Goal: Task Accomplishment & Management: Complete application form

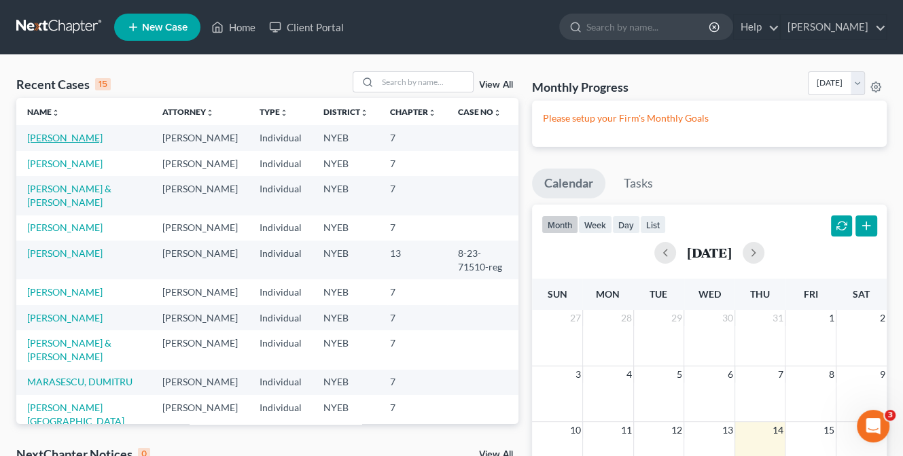
click at [59, 133] on link "[PERSON_NAME]" at bounding box center [64, 138] width 75 height 12
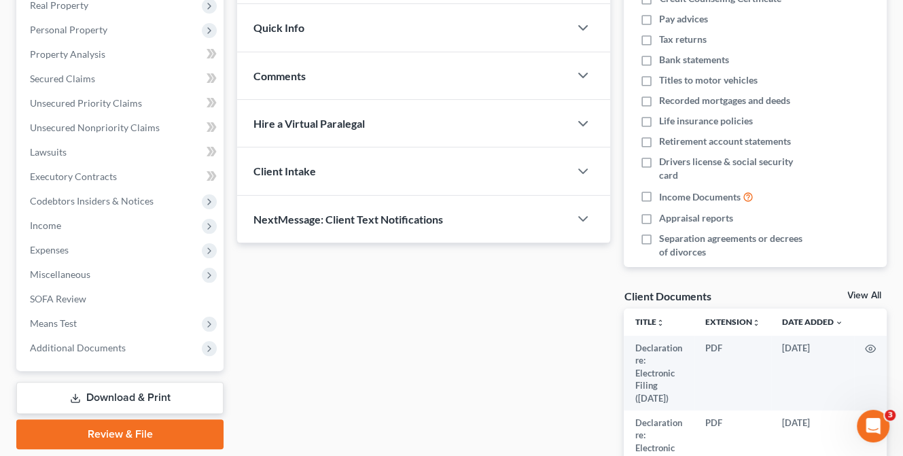
scroll to position [272, 0]
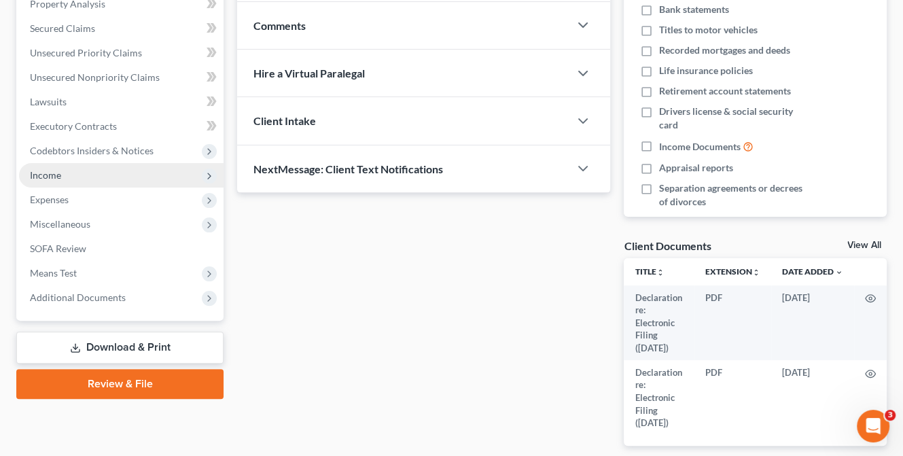
click at [73, 173] on span "Income" at bounding box center [121, 175] width 204 height 24
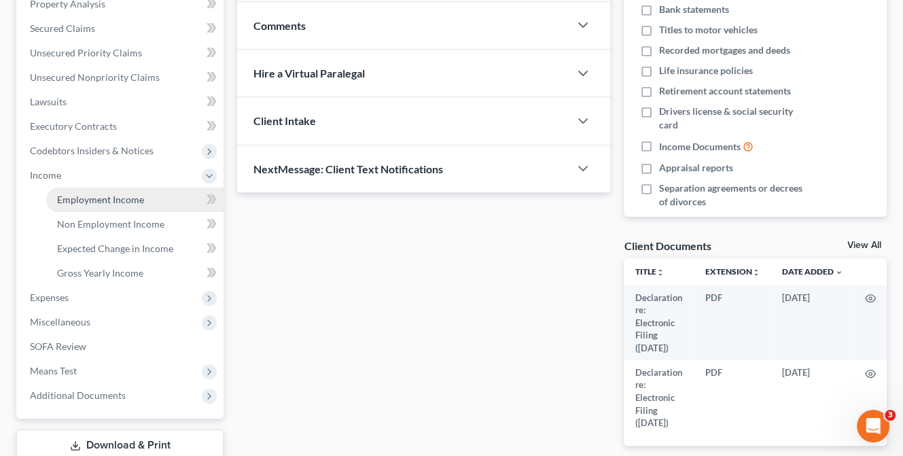
click at [106, 198] on span "Employment Income" at bounding box center [100, 200] width 87 height 12
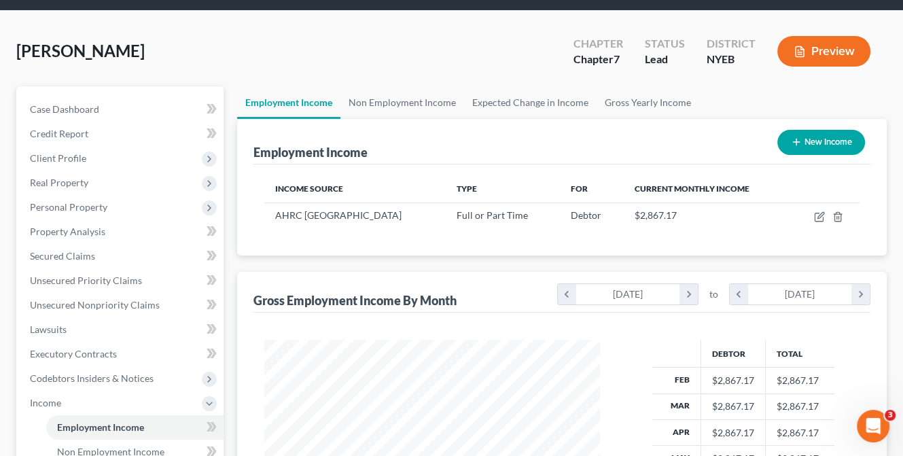
scroll to position [68, 0]
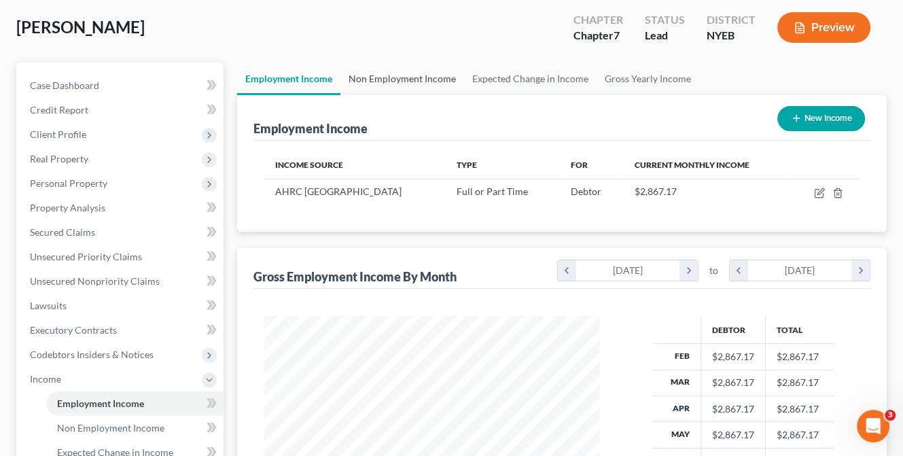
click at [446, 75] on link "Non Employment Income" at bounding box center [402, 78] width 124 height 33
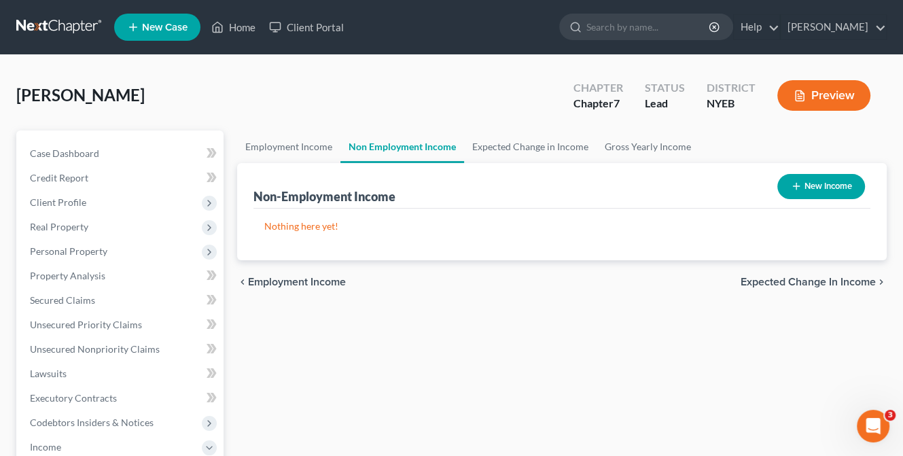
click at [808, 181] on button "New Income" at bounding box center [821, 186] width 88 height 25
select select "0"
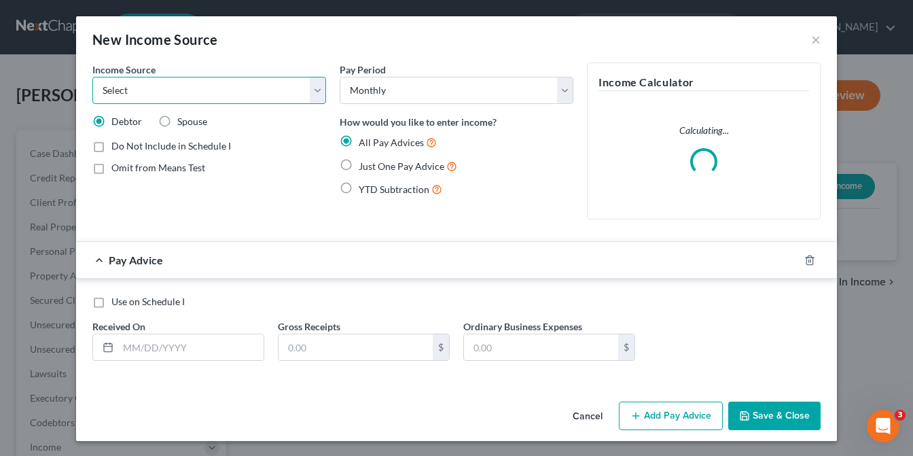
click at [317, 92] on select "Select Unemployment Disability (from employer) Pension Retirement Social Securi…" at bounding box center [209, 90] width 234 height 27
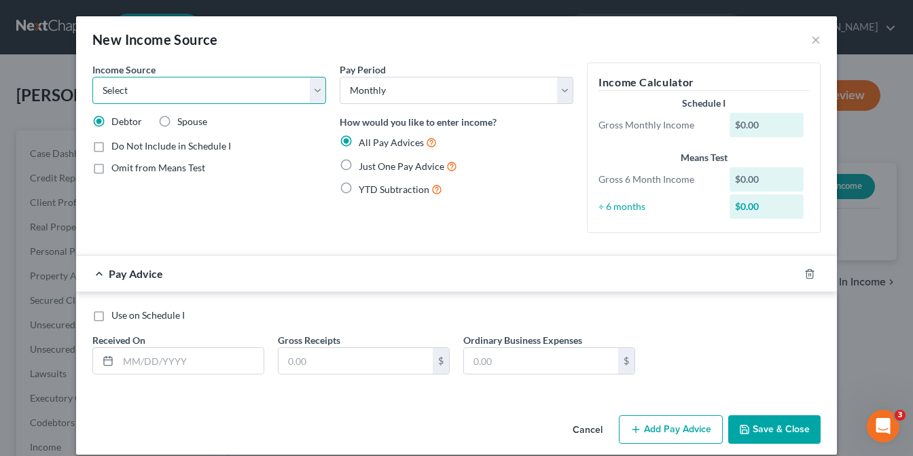
select select "13"
click at [92, 77] on select "Select Unemployment Disability (from employer) Pension Retirement Social Securi…" at bounding box center [209, 90] width 234 height 27
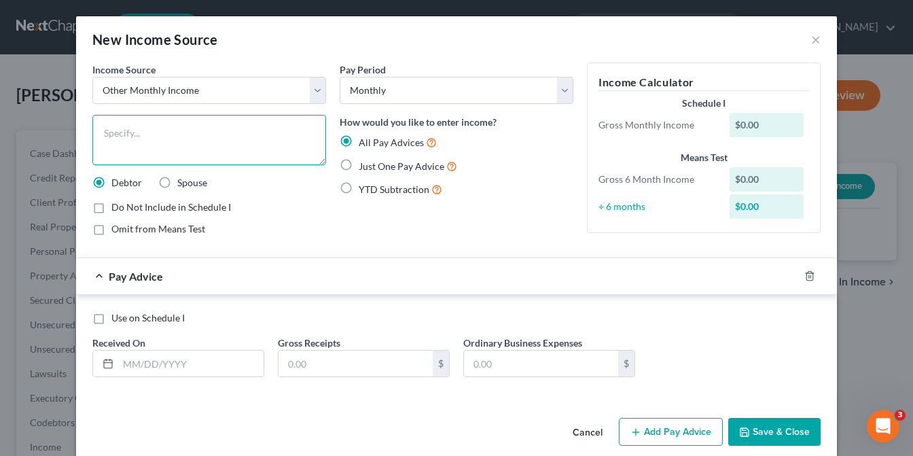
click at [125, 127] on textarea at bounding box center [209, 140] width 234 height 50
type textarea "Family Contribution"
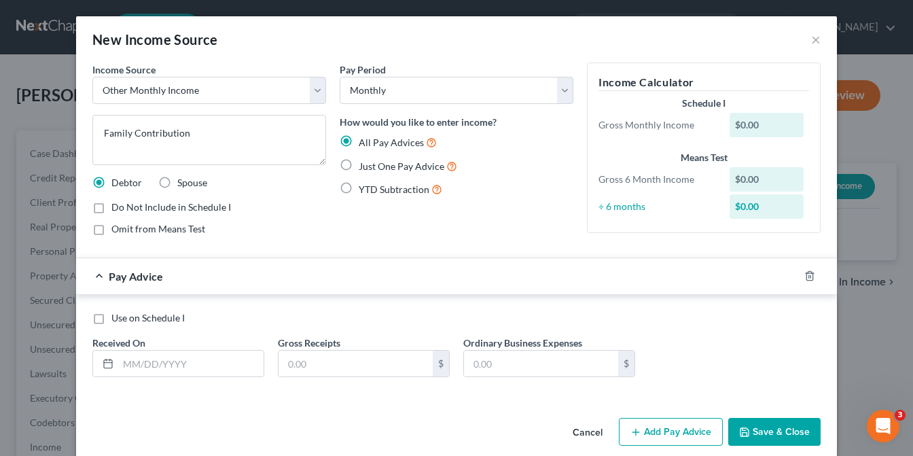
click at [359, 162] on label "Just One Pay Advice" at bounding box center [408, 166] width 99 height 16
click at [364, 162] on input "Just One Pay Advice" at bounding box center [368, 162] width 9 height 9
radio input "true"
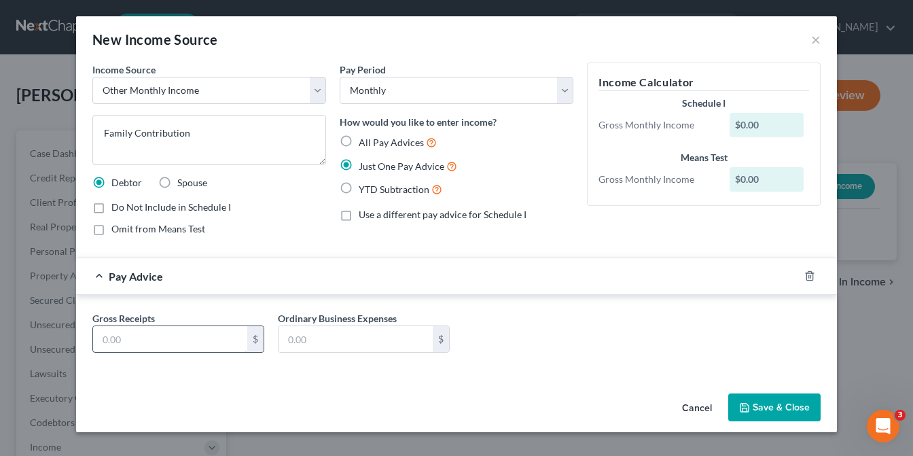
click at [102, 334] on input "text" at bounding box center [170, 339] width 154 height 26
type input "1,200"
click at [757, 405] on button "Save & Close" at bounding box center [774, 407] width 92 height 29
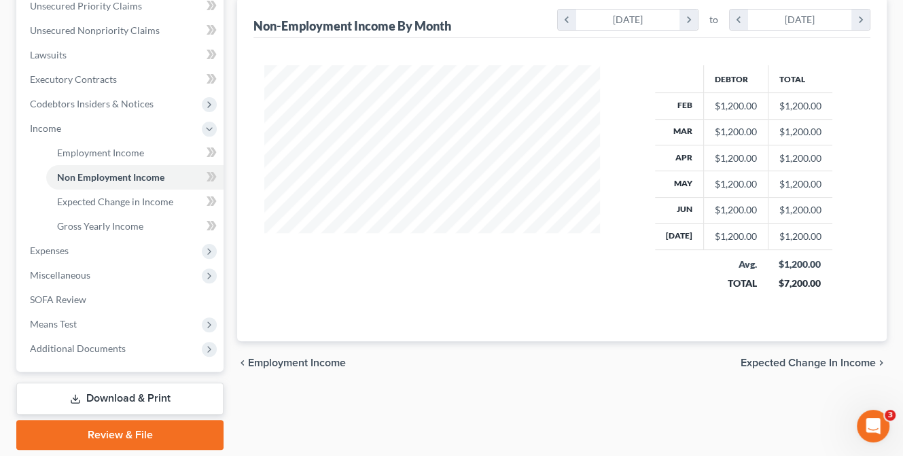
scroll to position [363, 0]
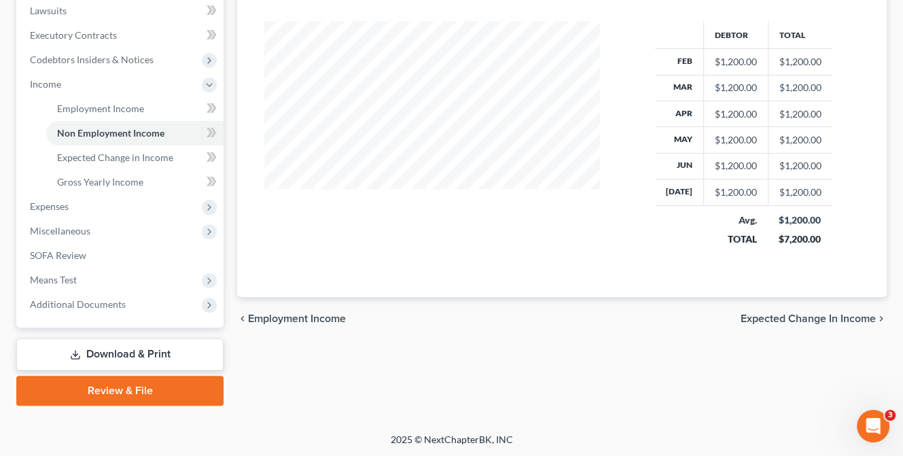
click at [779, 317] on span "Expected Change in Income" at bounding box center [807, 318] width 135 height 11
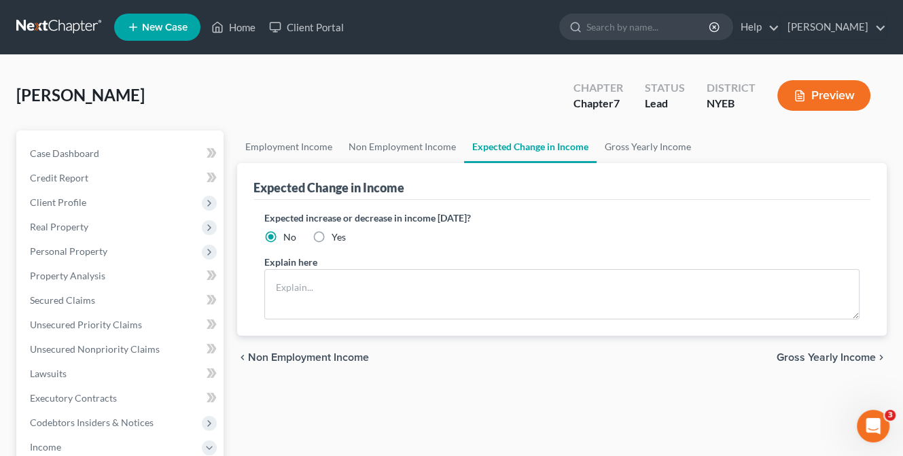
click at [818, 352] on span "Gross Yearly Income" at bounding box center [825, 357] width 99 height 11
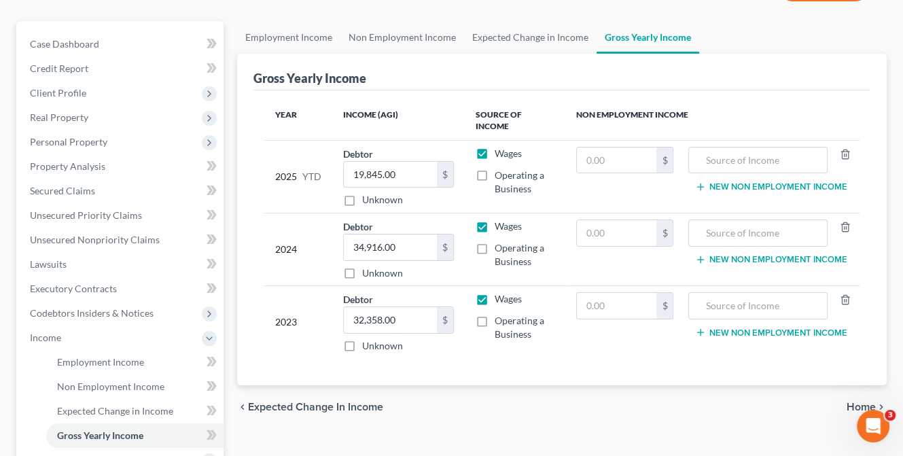
scroll to position [204, 0]
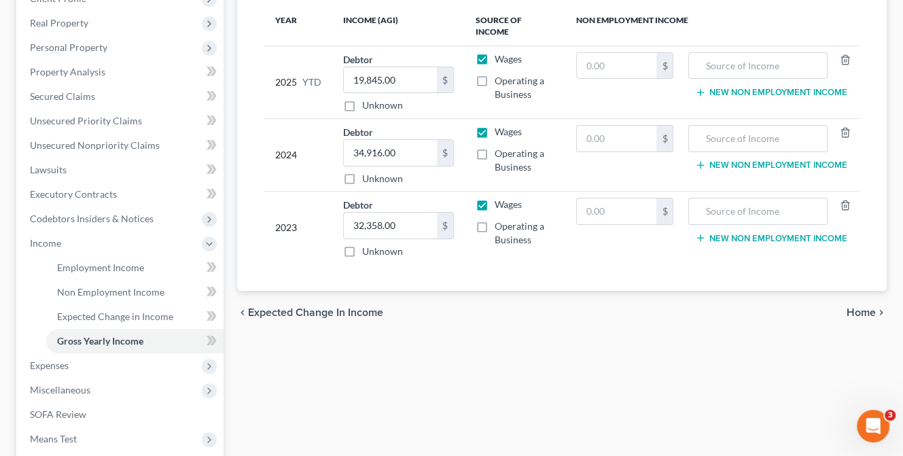
click at [859, 308] on span "Home" at bounding box center [860, 312] width 29 height 11
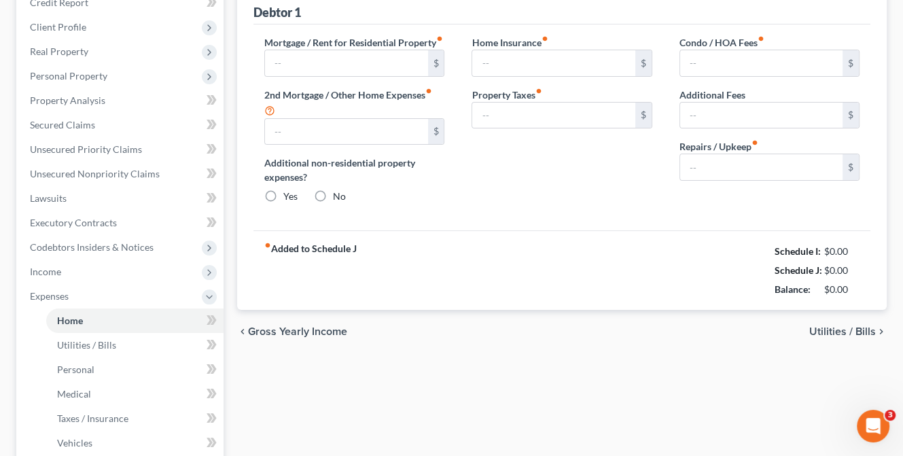
type input "1,050.00"
type input "0.00"
radio input "true"
type input "0.00"
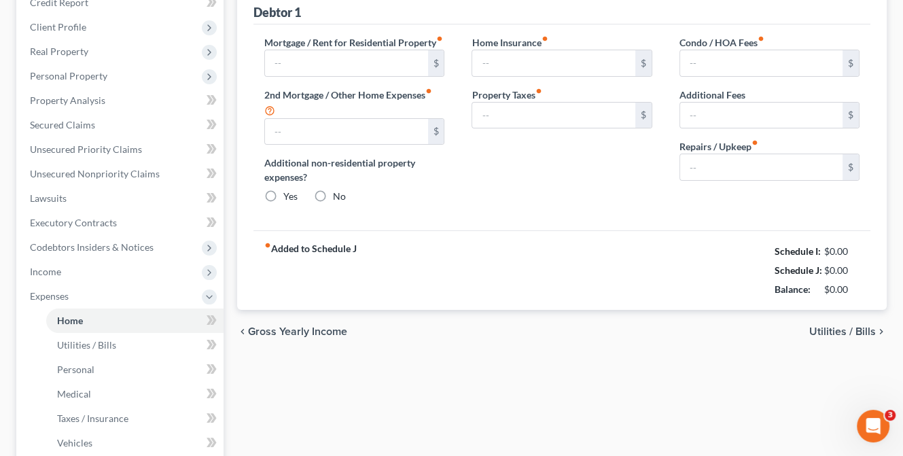
type input "0.00"
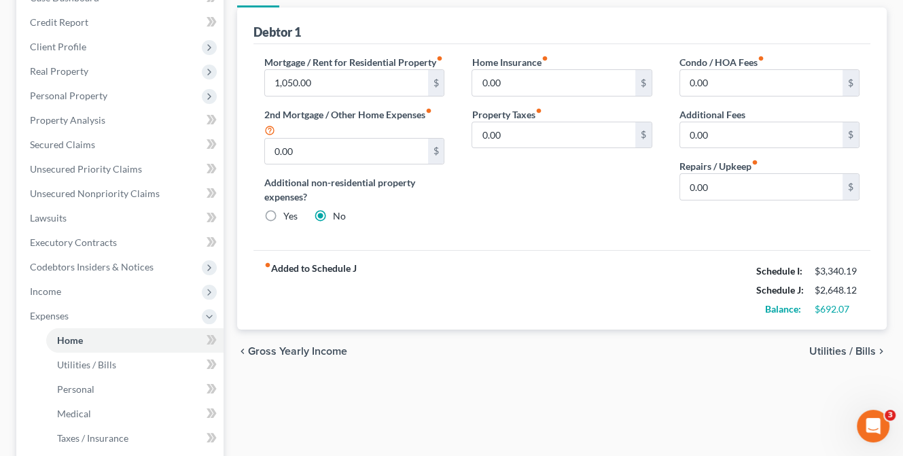
scroll to position [68, 0]
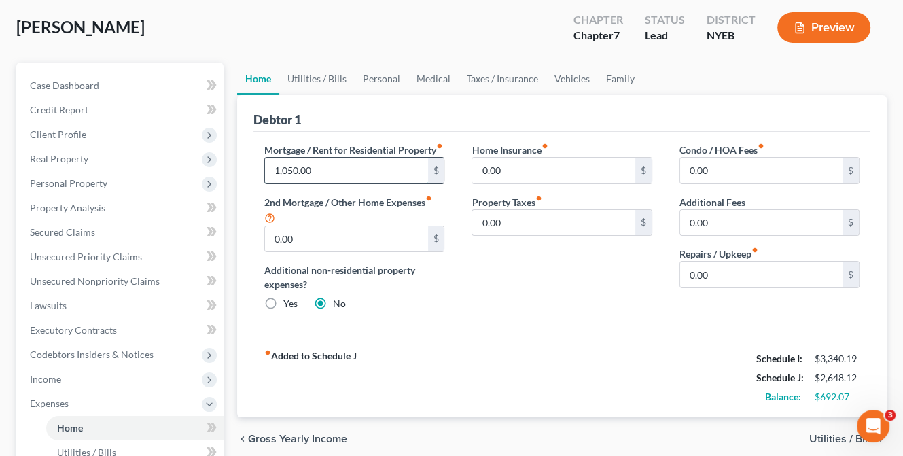
click at [283, 181] on input "1,050.00" at bounding box center [346, 171] width 162 height 26
type input "1,500"
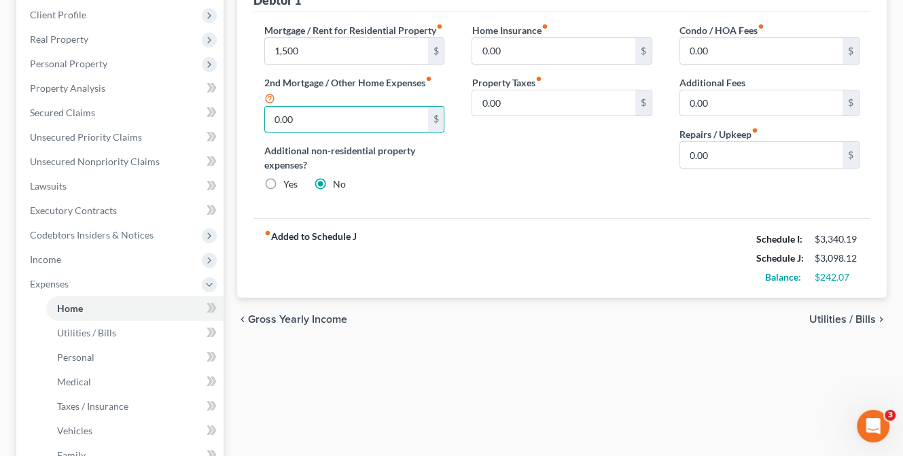
scroll to position [204, 0]
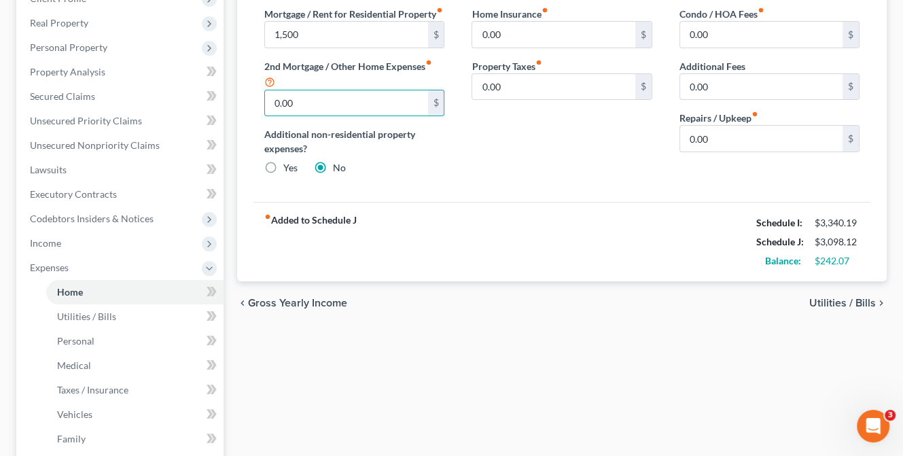
click at [851, 308] on span "Utilities / Bills" at bounding box center [842, 303] width 67 height 11
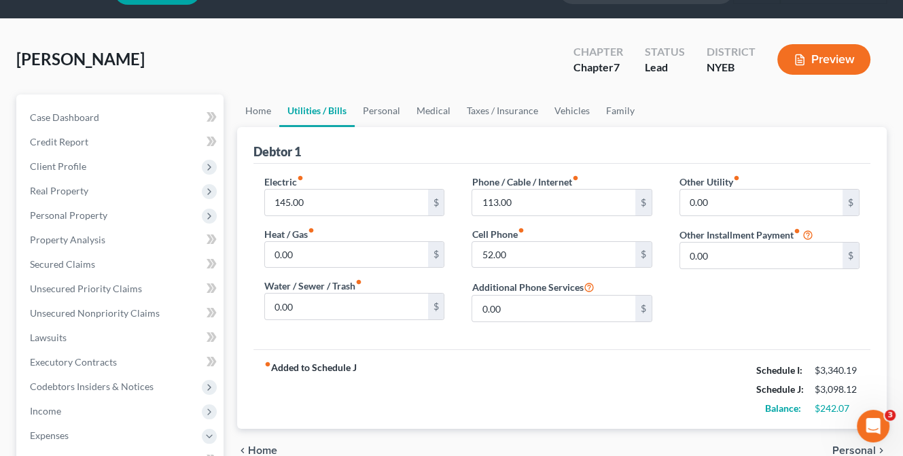
scroll to position [68, 0]
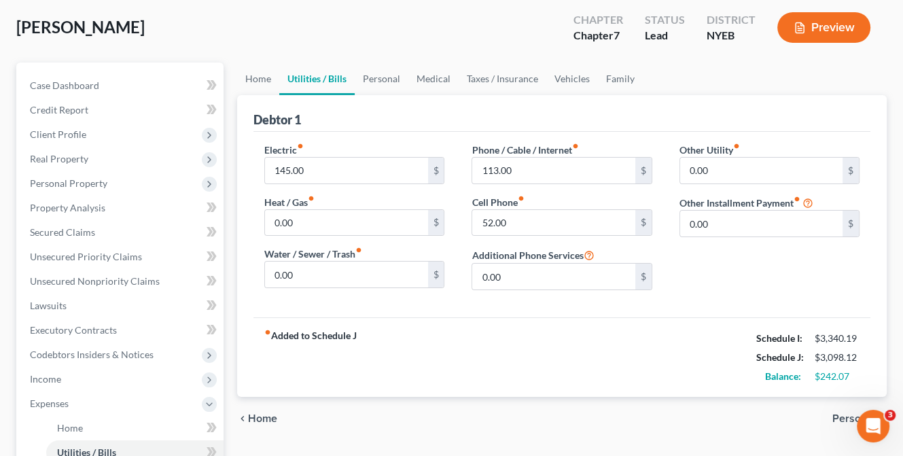
click at [840, 417] on span "Personal" at bounding box center [853, 418] width 43 height 11
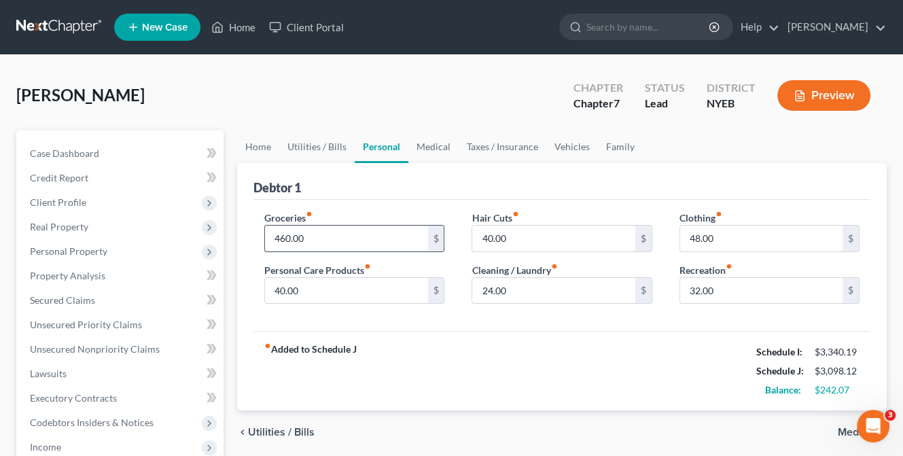
click at [274, 236] on input "460.00" at bounding box center [346, 239] width 162 height 26
type input "640"
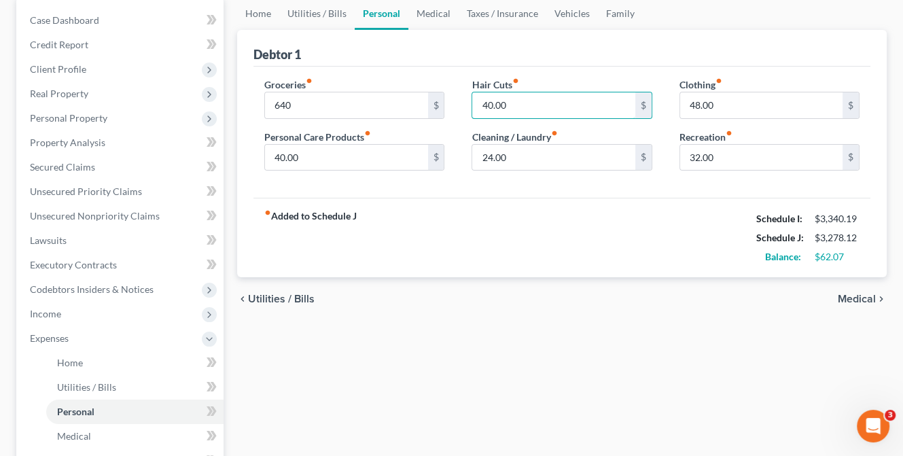
scroll to position [136, 0]
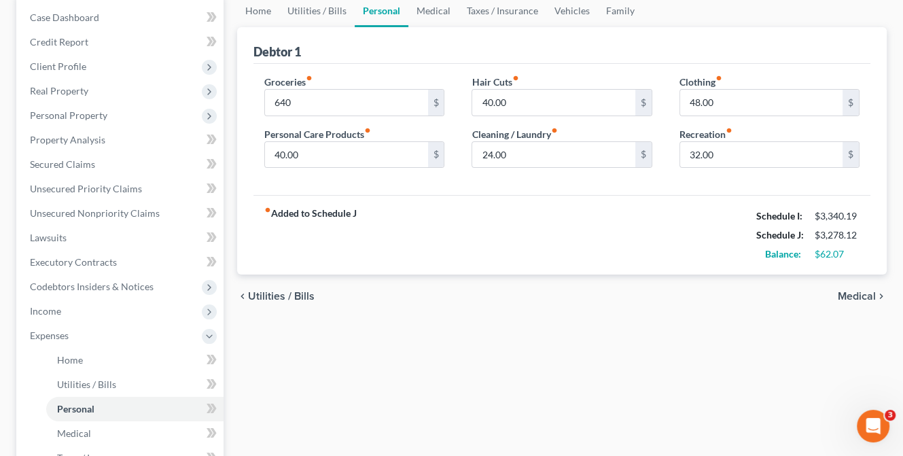
click at [851, 291] on span "Medical" at bounding box center [857, 296] width 38 height 11
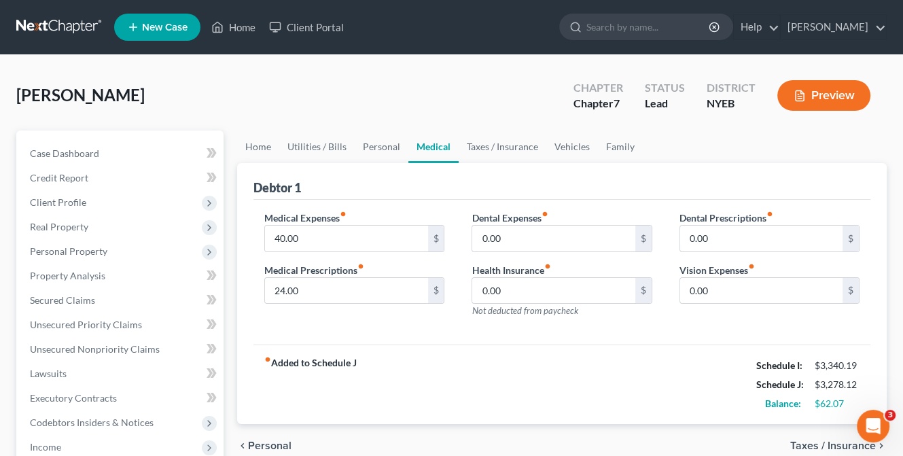
scroll to position [136, 0]
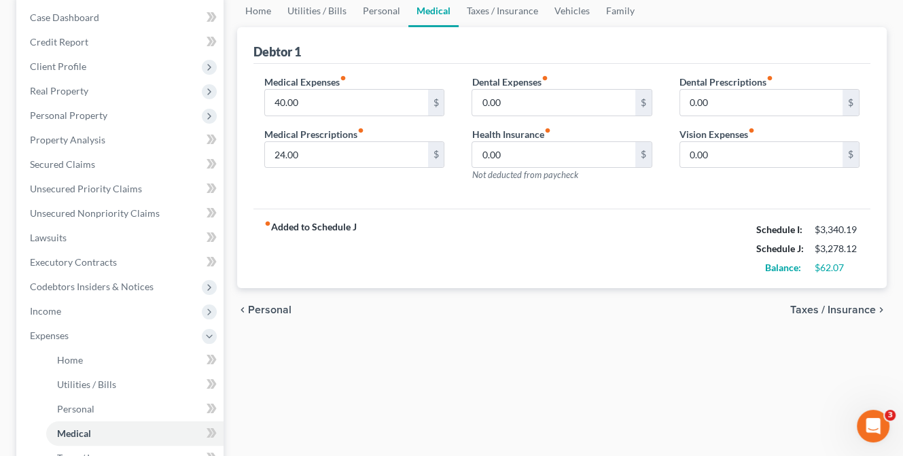
click at [834, 308] on span "Taxes / Insurance" at bounding box center [833, 309] width 86 height 11
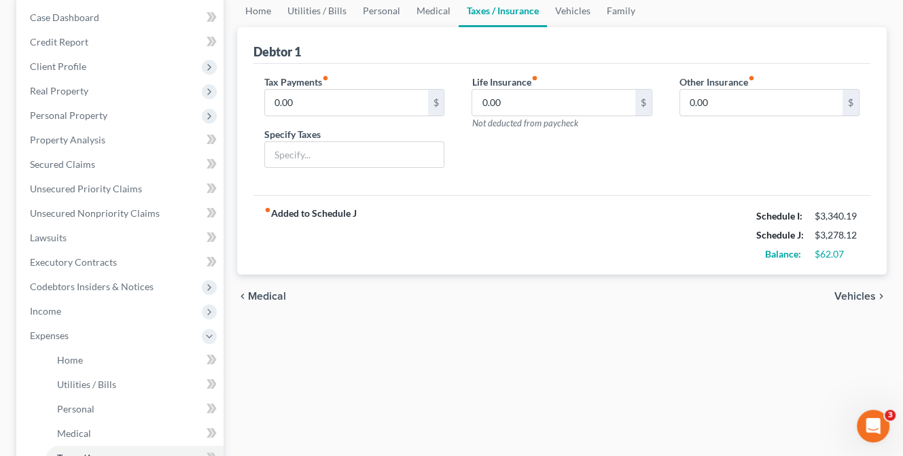
click at [852, 291] on span "Vehicles" at bounding box center [854, 296] width 41 height 11
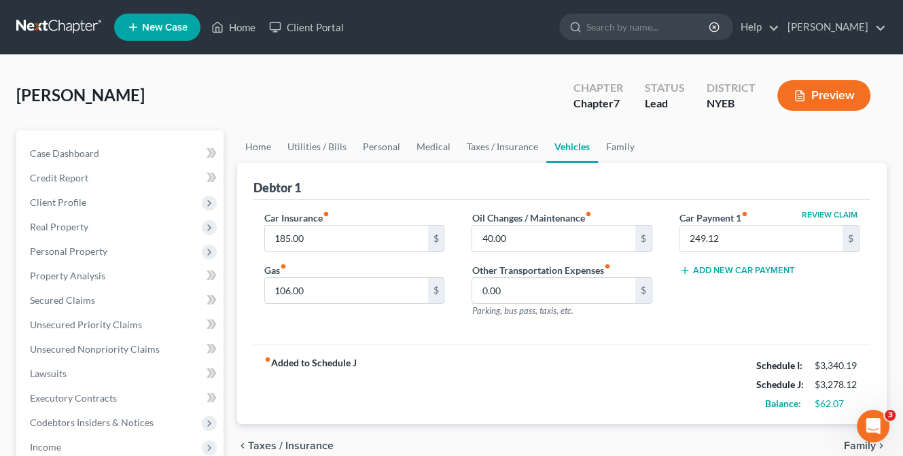
scroll to position [68, 0]
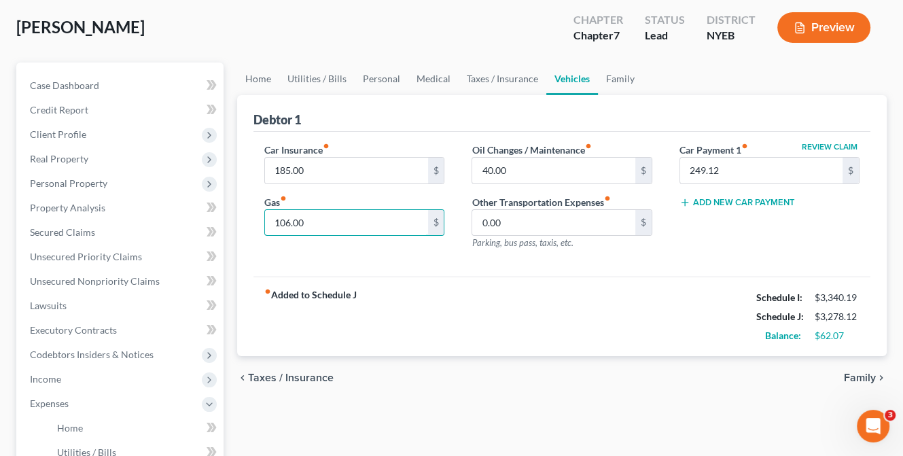
drag, startPoint x: 282, startPoint y: 223, endPoint x: 308, endPoint y: 125, distance: 101.3
click at [282, 222] on input "106.00" at bounding box center [346, 223] width 162 height 26
type input "186"
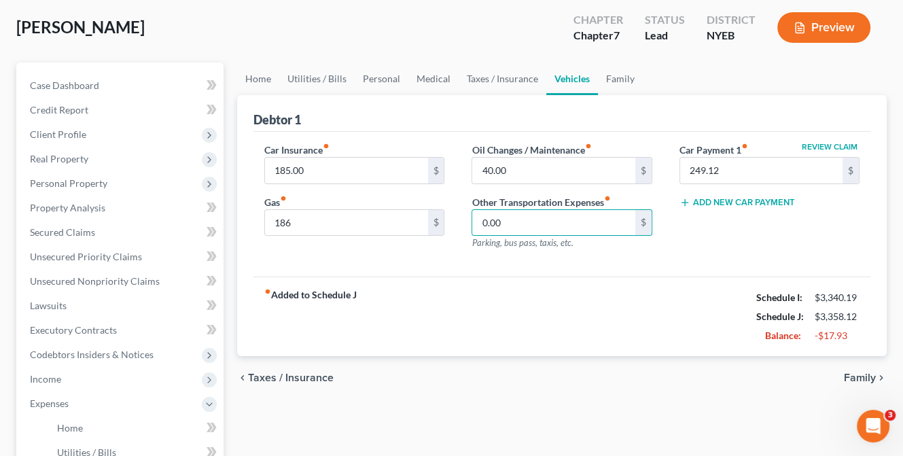
click at [267, 372] on span "Taxes / Insurance" at bounding box center [291, 377] width 86 height 11
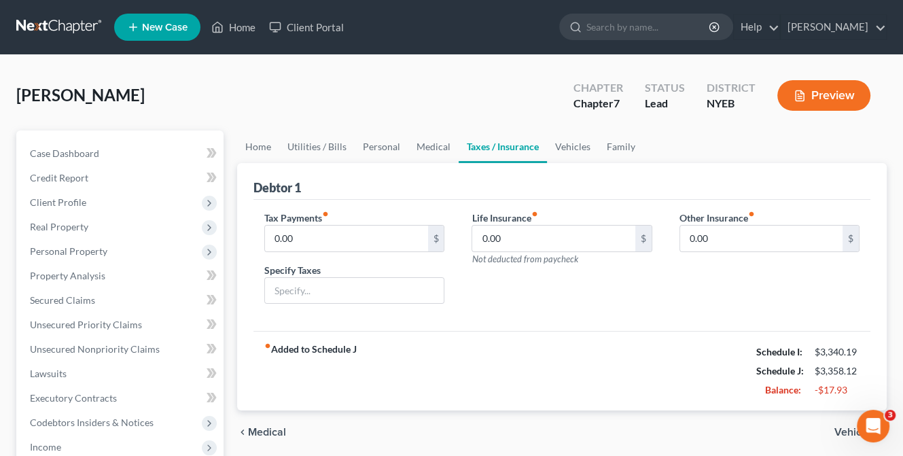
click at [255, 429] on span "Medical" at bounding box center [267, 432] width 38 height 11
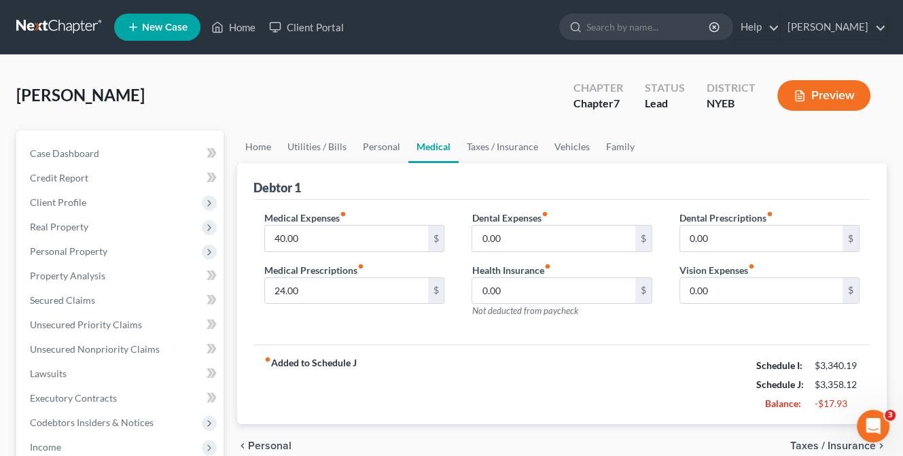
click at [264, 442] on span "Personal" at bounding box center [269, 445] width 43 height 11
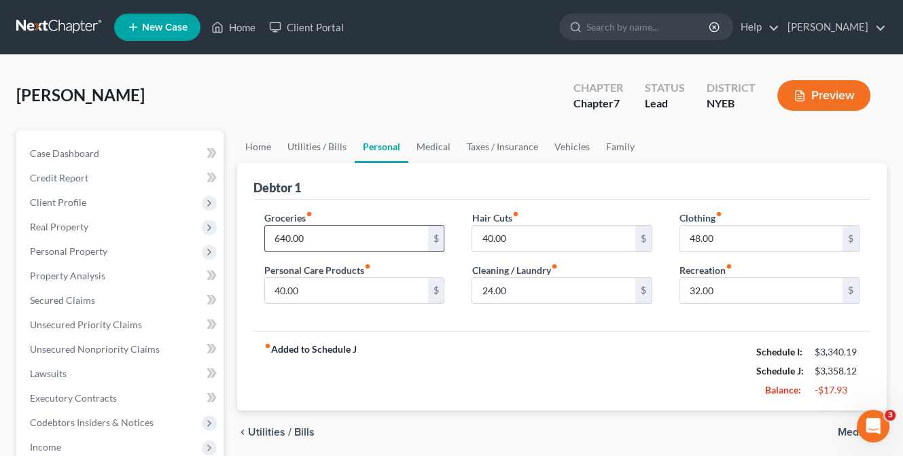
click at [276, 237] on input "640.00" at bounding box center [346, 239] width 162 height 26
type input "580"
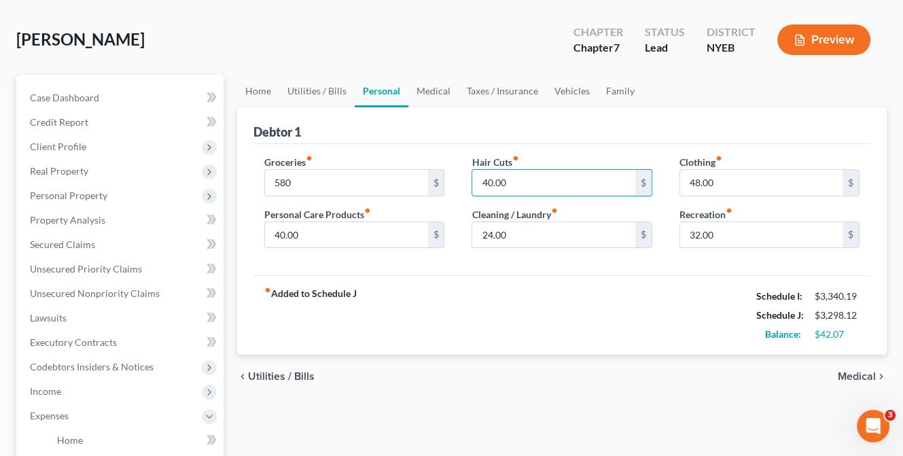
scroll to position [136, 0]
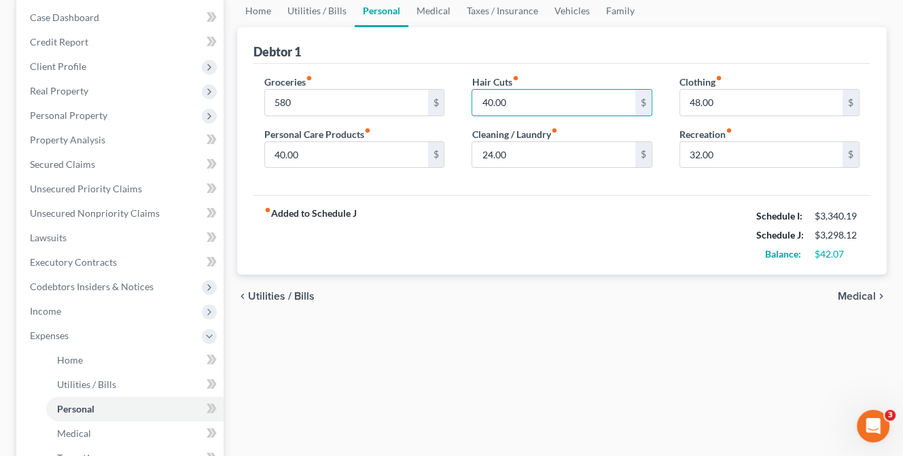
click at [872, 291] on span "Medical" at bounding box center [857, 296] width 38 height 11
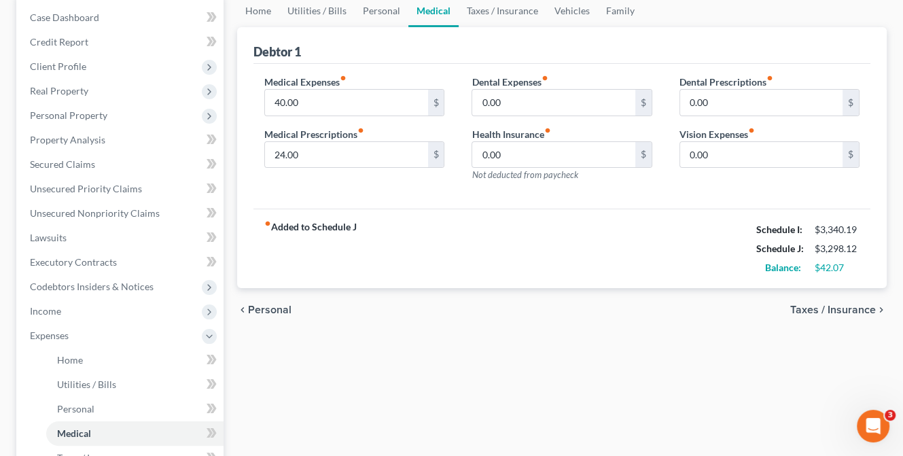
click at [851, 304] on span "Taxes / Insurance" at bounding box center [833, 309] width 86 height 11
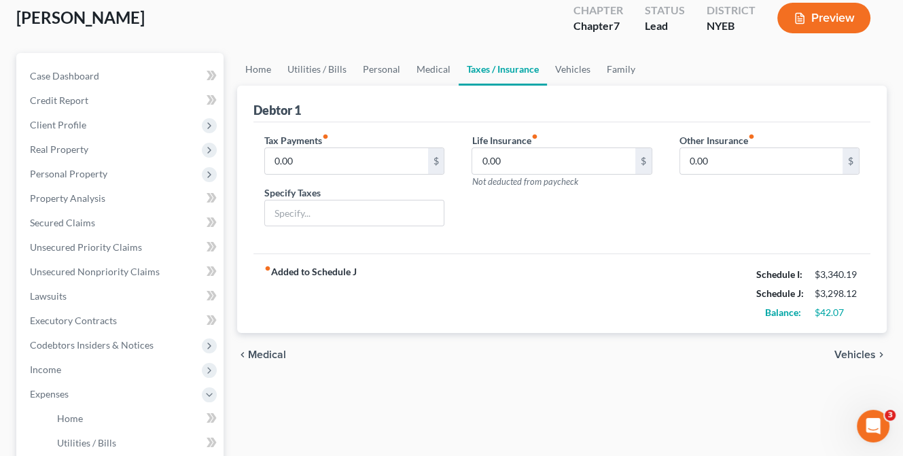
scroll to position [136, 0]
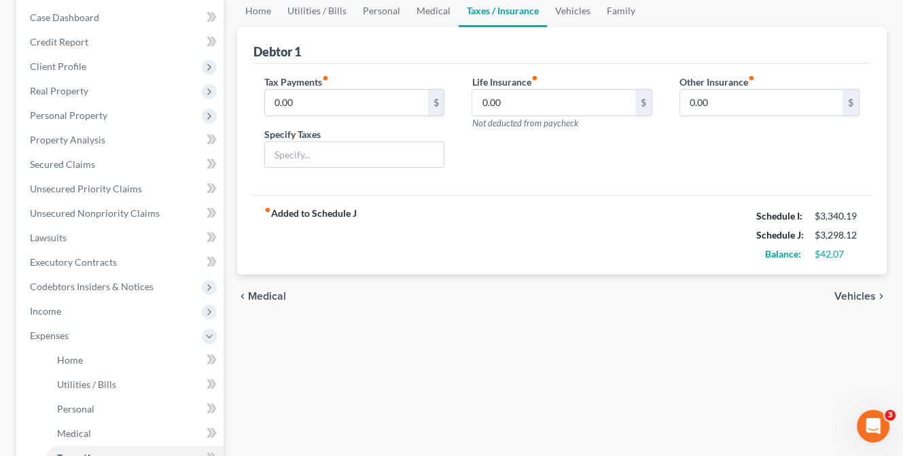
click at [848, 293] on span "Vehicles" at bounding box center [854, 296] width 41 height 11
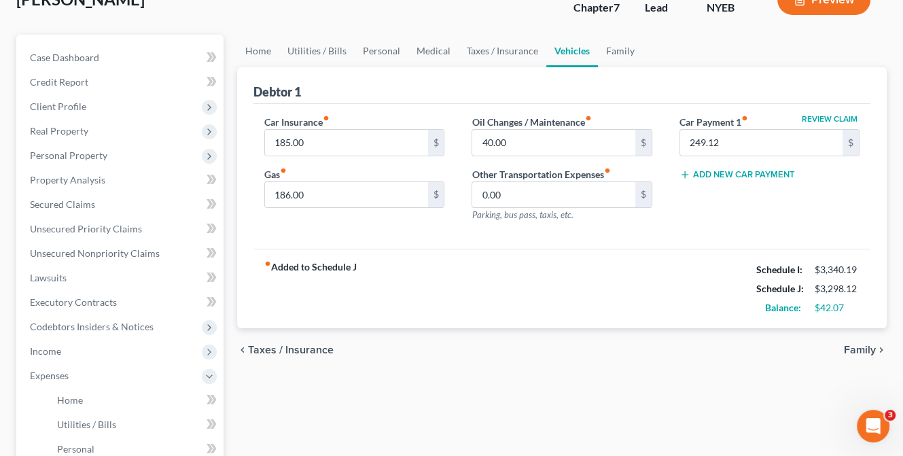
scroll to position [204, 0]
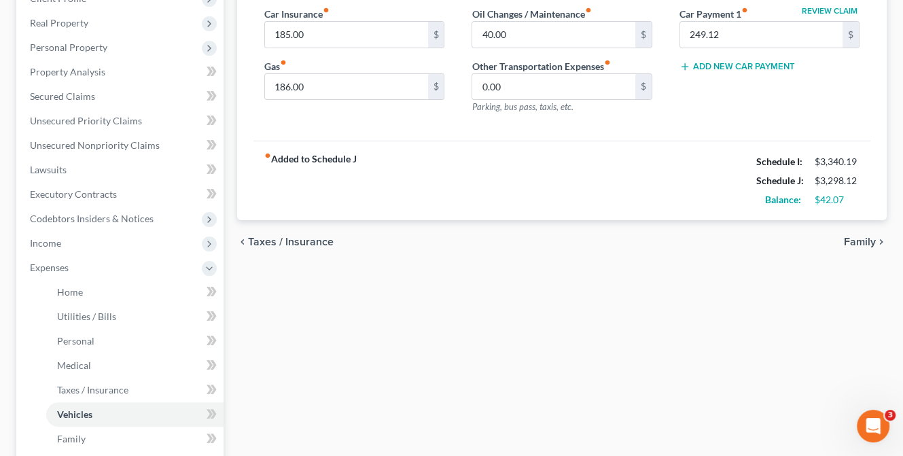
click at [859, 238] on span "Family" at bounding box center [860, 241] width 32 height 11
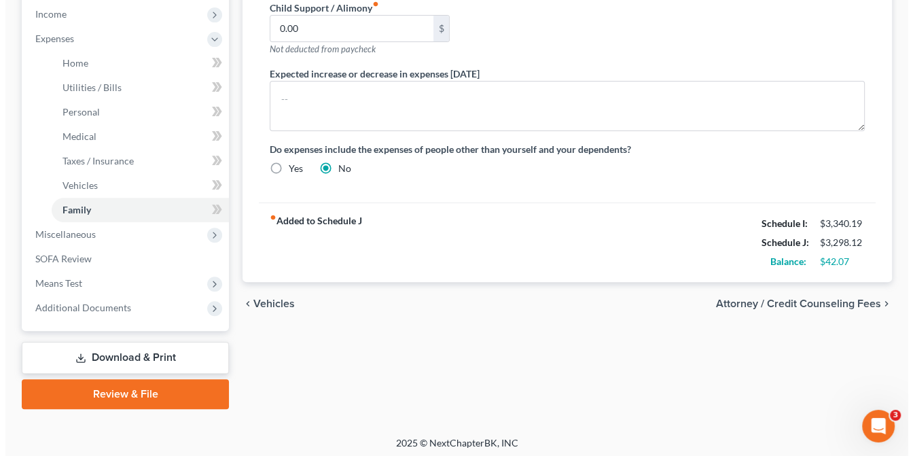
scroll to position [436, 0]
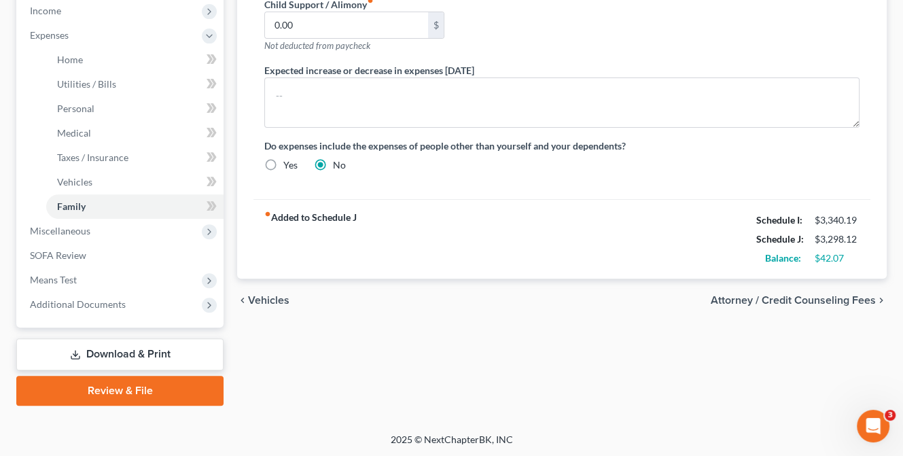
click at [810, 296] on span "Attorney / Credit Counseling Fees" at bounding box center [793, 300] width 165 height 11
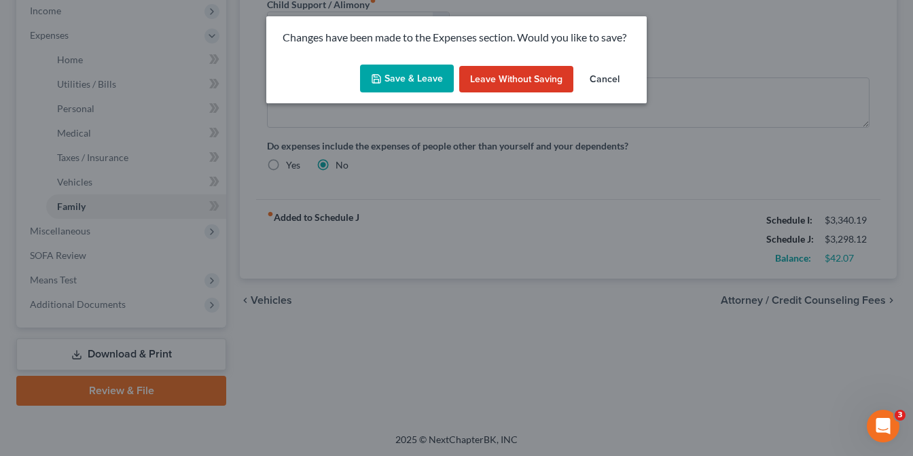
click at [407, 73] on button "Save & Leave" at bounding box center [407, 79] width 94 height 29
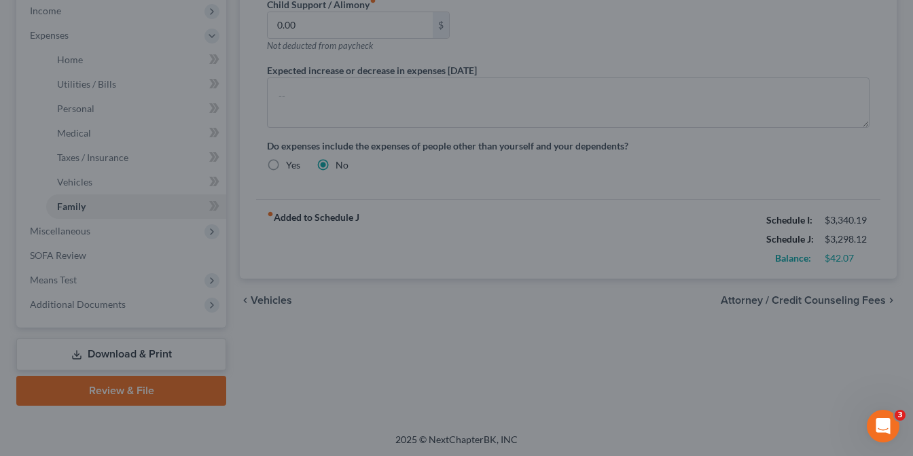
select select "1"
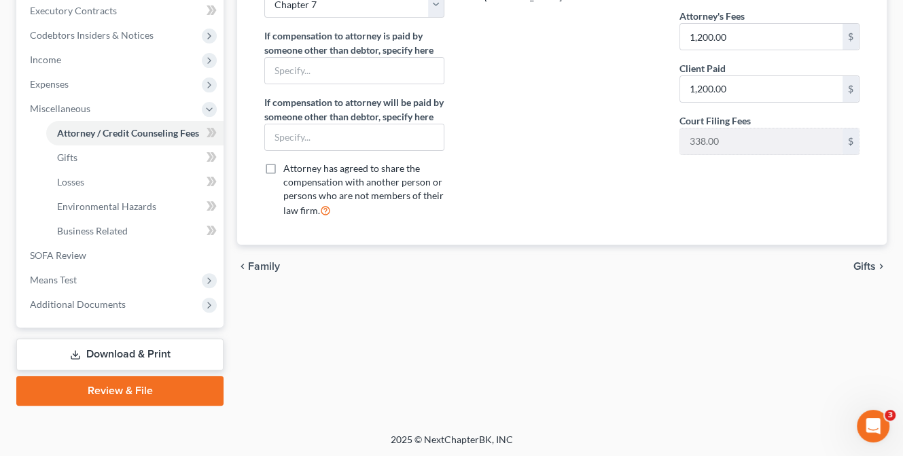
click at [141, 353] on link "Download & Print" at bounding box center [119, 354] width 207 height 32
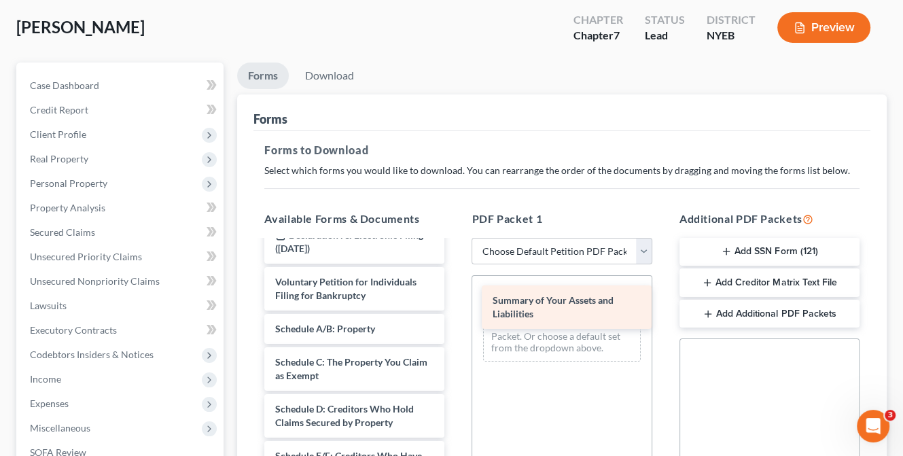
drag, startPoint x: 389, startPoint y: 330, endPoint x: 606, endPoint y: 303, distance: 218.4
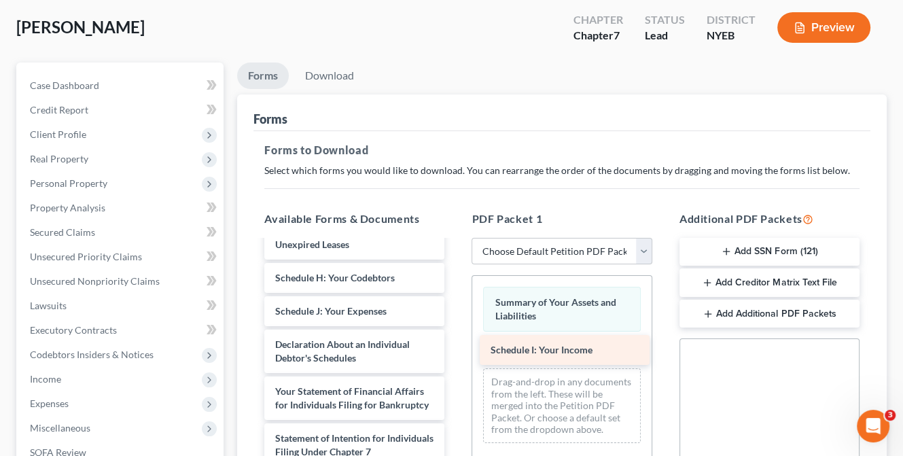
drag, startPoint x: 375, startPoint y: 304, endPoint x: 590, endPoint y: 344, distance: 218.4
click at [455, 344] on div "Schedule I: Your Income Declaration re: Electronic Filing ([DATE]) Declaration …" at bounding box center [354, 294] width 202 height 786
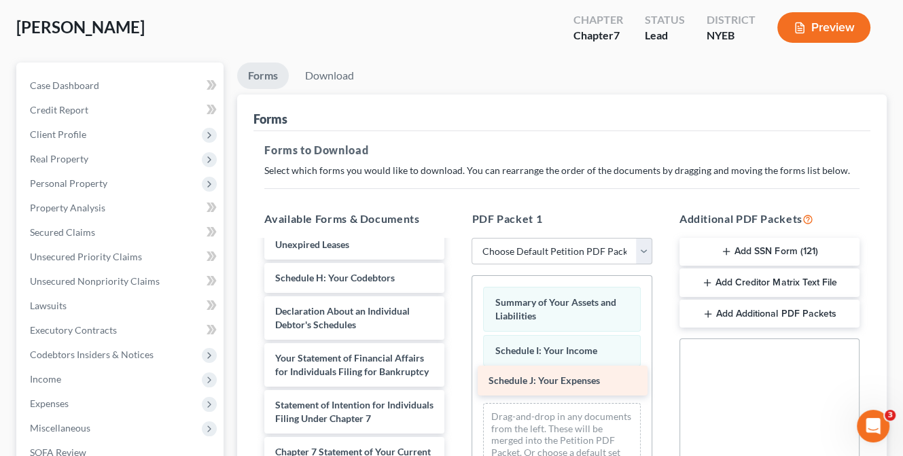
drag, startPoint x: 353, startPoint y: 309, endPoint x: 567, endPoint y: 380, distance: 224.7
click at [455, 380] on div "Schedule J: Your Expenses Declaration re: Electronic Filing ([DATE]) Declaratio…" at bounding box center [354, 277] width 202 height 753
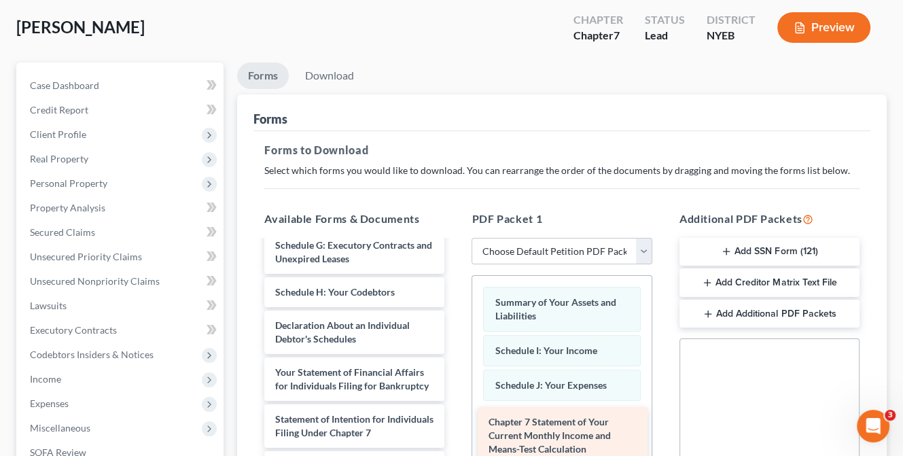
drag, startPoint x: 374, startPoint y: 399, endPoint x: 587, endPoint y: 429, distance: 215.5
click at [455, 429] on div "Chapter 7 Statement of Your Current Monthly Income and Means-Test Calculation D…" at bounding box center [354, 262] width 202 height 692
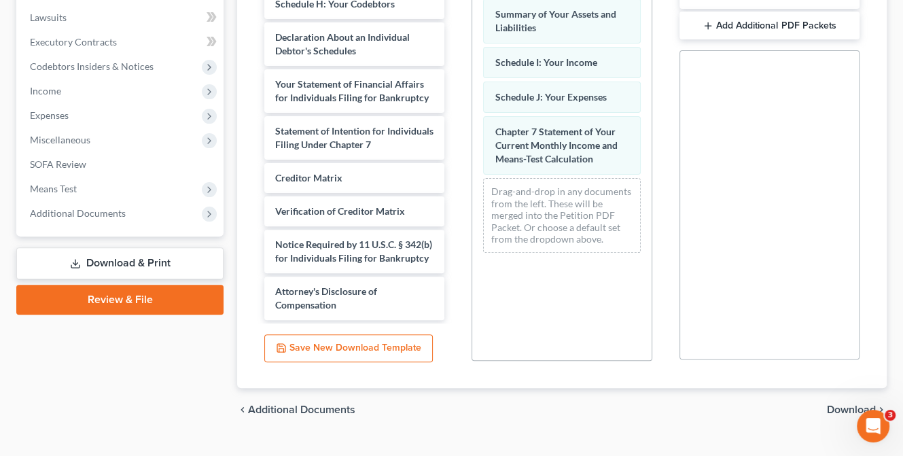
scroll to position [382, 0]
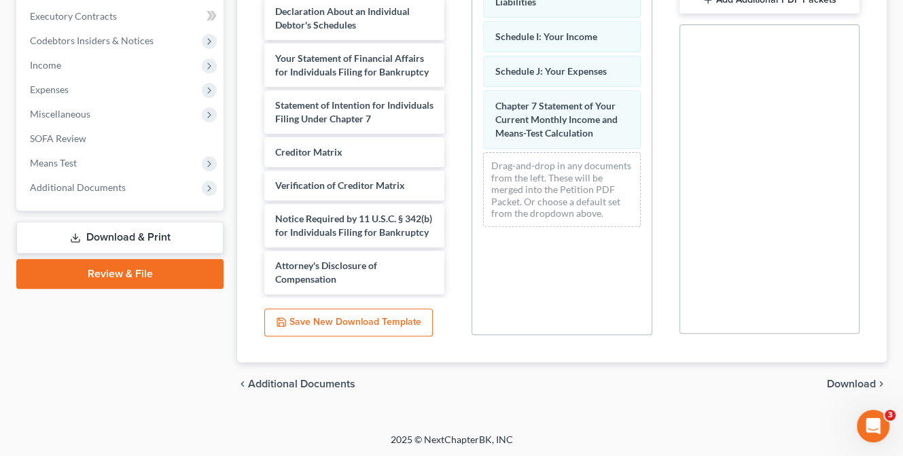
click at [842, 380] on span "Download" at bounding box center [851, 383] width 49 height 11
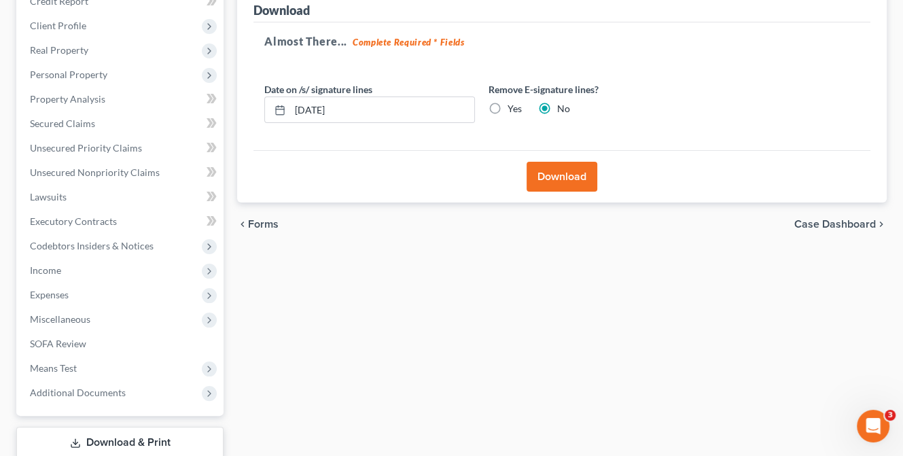
scroll to position [61, 0]
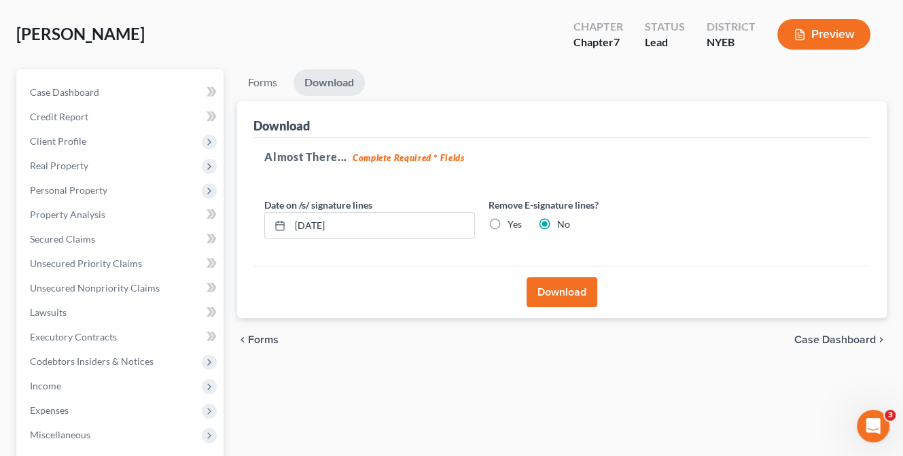
click at [507, 222] on label "Yes" at bounding box center [514, 224] width 14 height 14
click at [513, 222] on input "Yes" at bounding box center [517, 221] width 9 height 9
radio input "true"
radio input "false"
drag, startPoint x: 421, startPoint y: 225, endPoint x: 224, endPoint y: 221, distance: 197.0
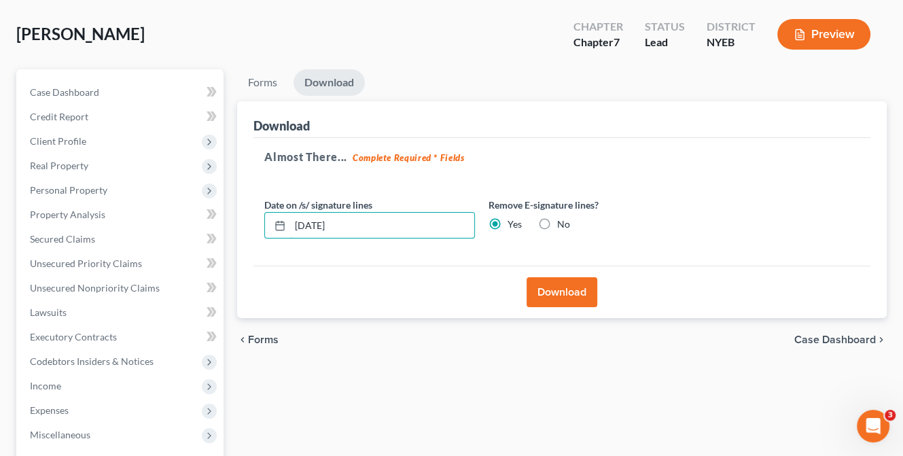
click at [224, 221] on div "Petition Navigation Case Dashboard Payments Invoices Payments Payments Credit R…" at bounding box center [452, 339] width 884 height 540
click at [554, 291] on button "Download" at bounding box center [561, 292] width 71 height 30
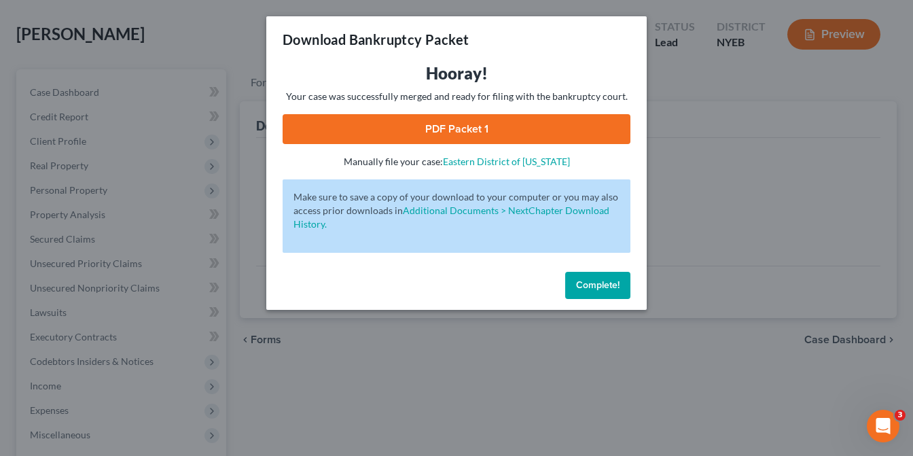
click at [471, 124] on link "PDF Packet 1" at bounding box center [457, 129] width 348 height 30
click at [594, 279] on span "Complete!" at bounding box center [597, 285] width 43 height 12
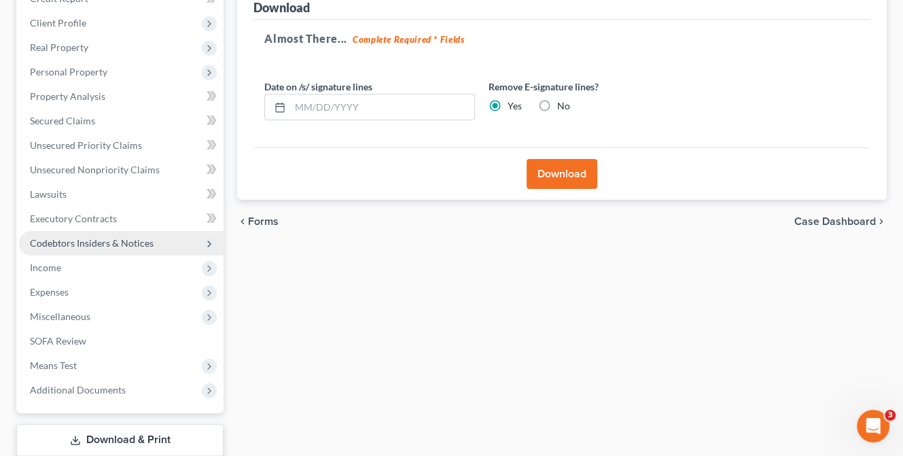
scroll to position [265, 0]
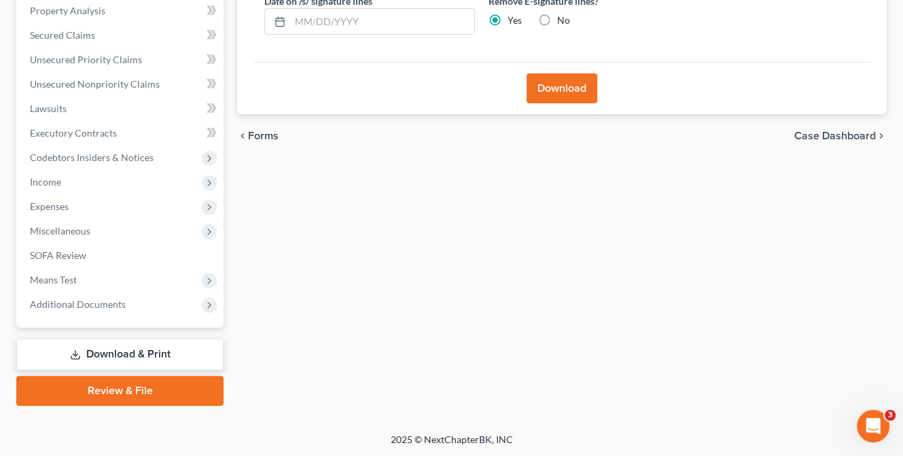
click at [139, 351] on link "Download & Print" at bounding box center [119, 354] width 207 height 32
click at [98, 355] on link "Download & Print" at bounding box center [119, 354] width 207 height 32
click at [57, 247] on link "SOFA Review" at bounding box center [121, 255] width 204 height 24
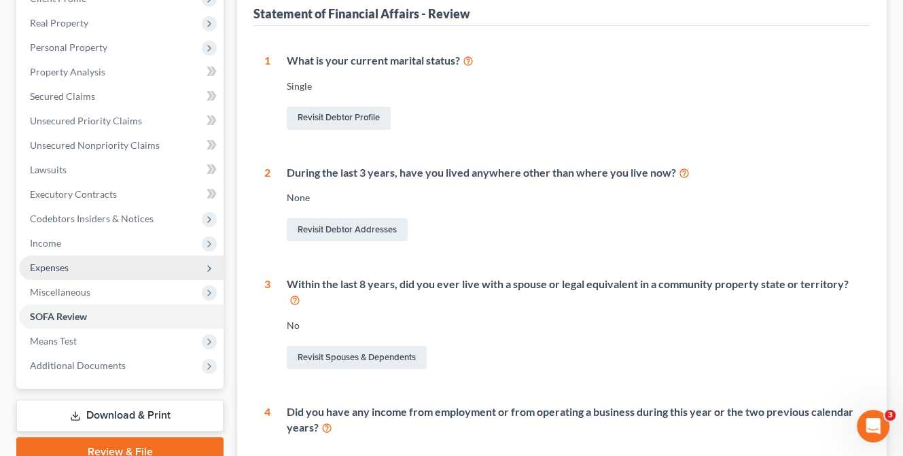
scroll to position [272, 0]
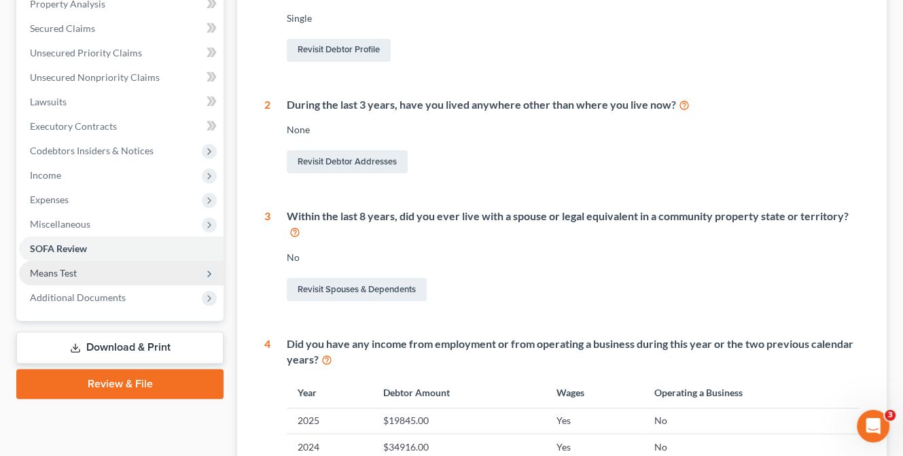
click at [41, 268] on span "Means Test" at bounding box center [53, 273] width 47 height 12
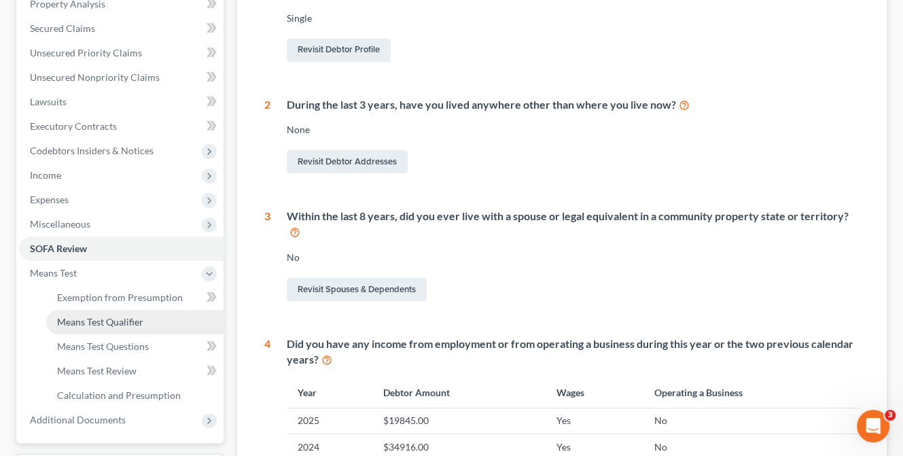
click at [104, 321] on span "Means Test Qualifier" at bounding box center [100, 322] width 86 height 12
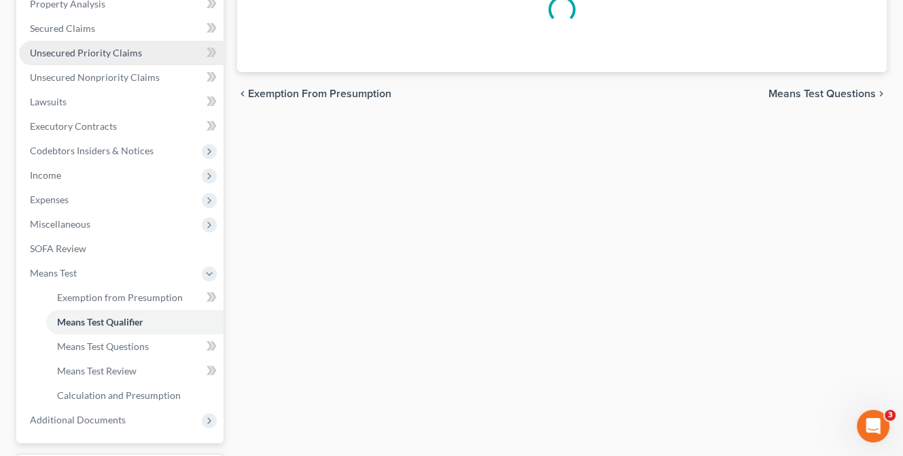
scroll to position [387, 0]
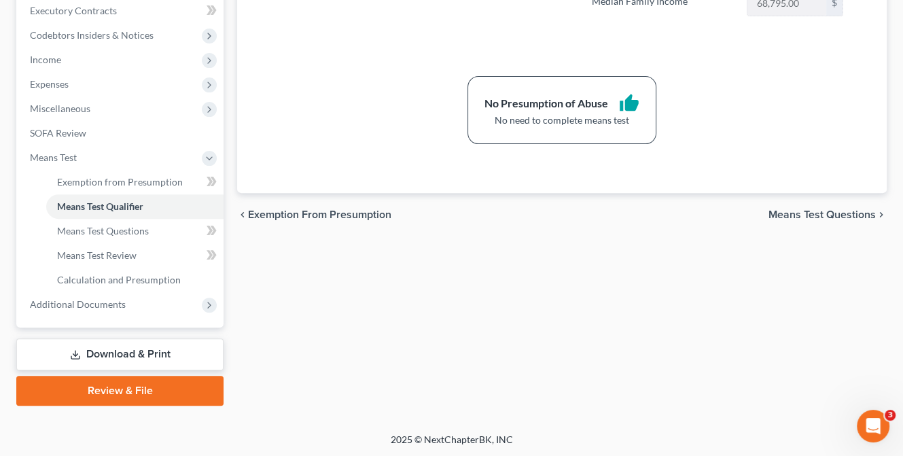
click at [124, 351] on link "Download & Print" at bounding box center [119, 354] width 207 height 32
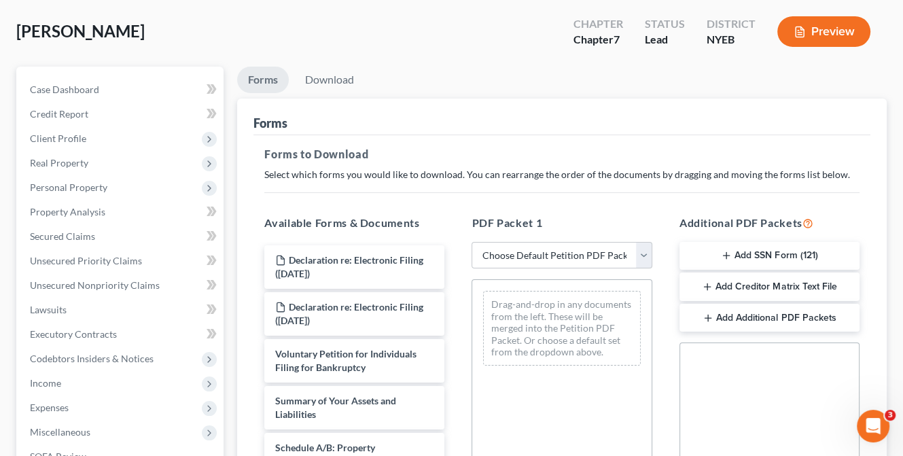
scroll to position [136, 0]
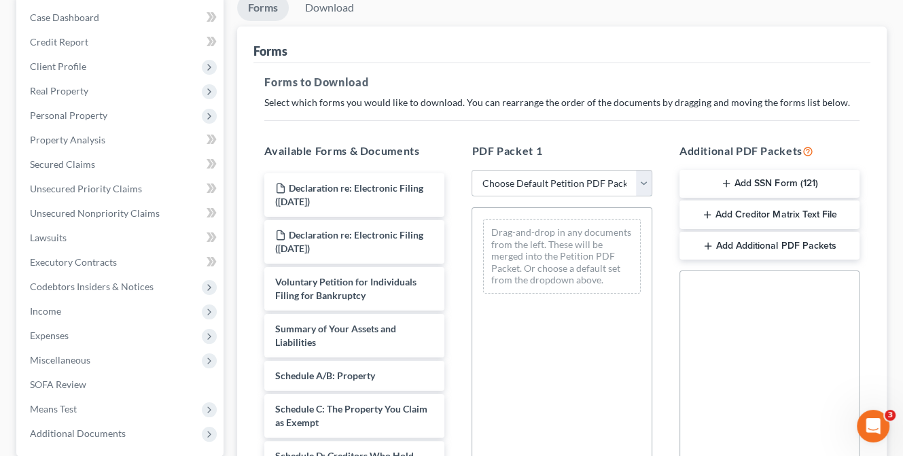
click at [643, 181] on select "Choose Default Petition PDF Packet Complete Bankruptcy Petition (all forms and …" at bounding box center [561, 183] width 180 height 27
select select "4"
click at [471, 170] on select "Choose Default Petition PDF Packet Complete Bankruptcy Petition (all forms and …" at bounding box center [561, 183] width 180 height 27
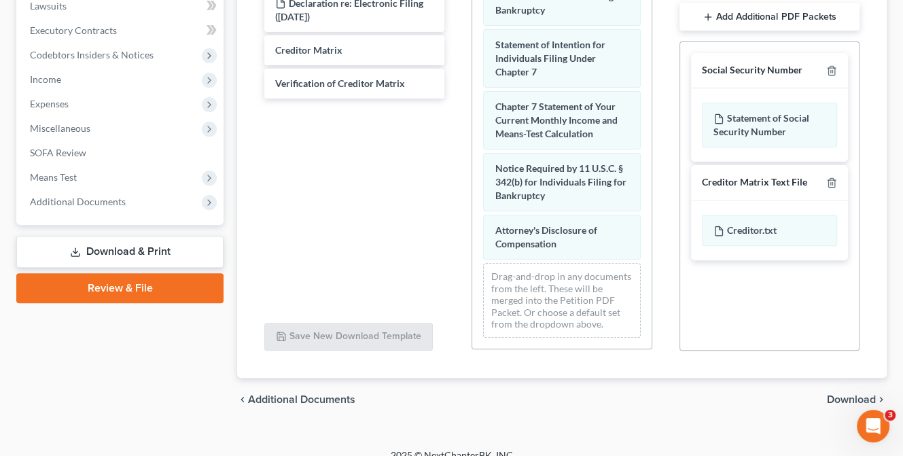
scroll to position [383, 0]
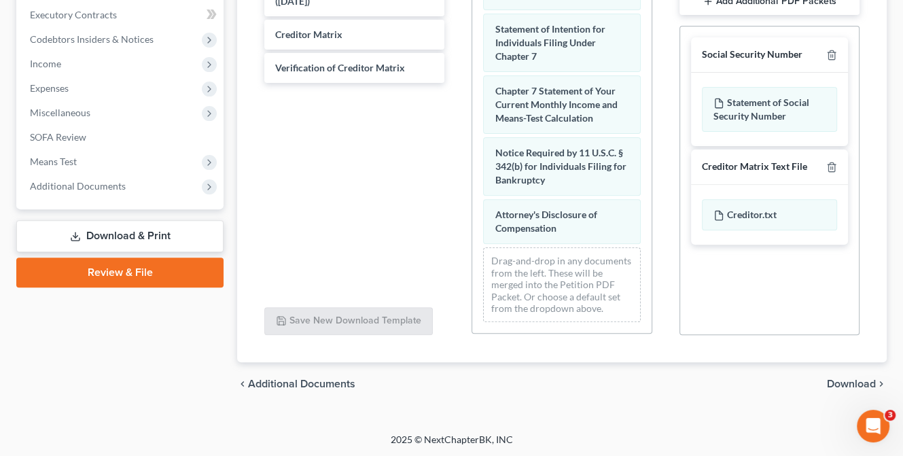
click at [840, 379] on span "Download" at bounding box center [851, 383] width 49 height 11
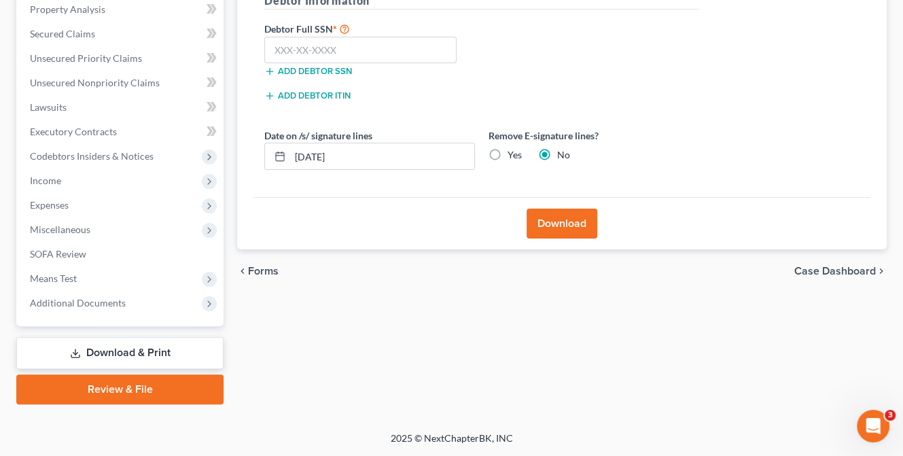
scroll to position [265, 0]
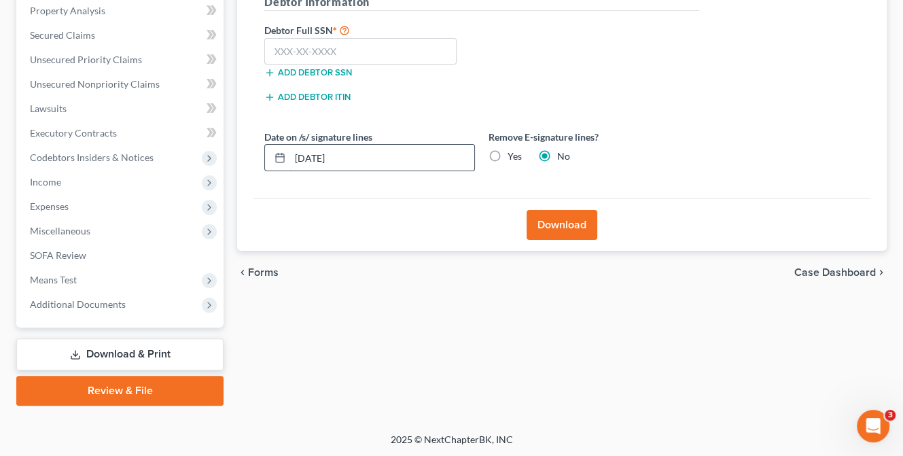
click at [308, 154] on input "[DATE]" at bounding box center [382, 158] width 184 height 26
type input "[DATE]"
click at [360, 46] on input "text" at bounding box center [360, 51] width 192 height 27
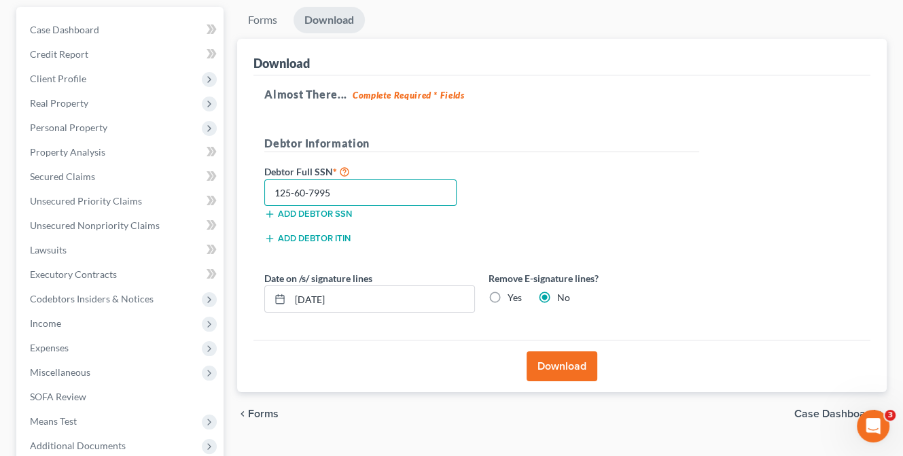
scroll to position [197, 0]
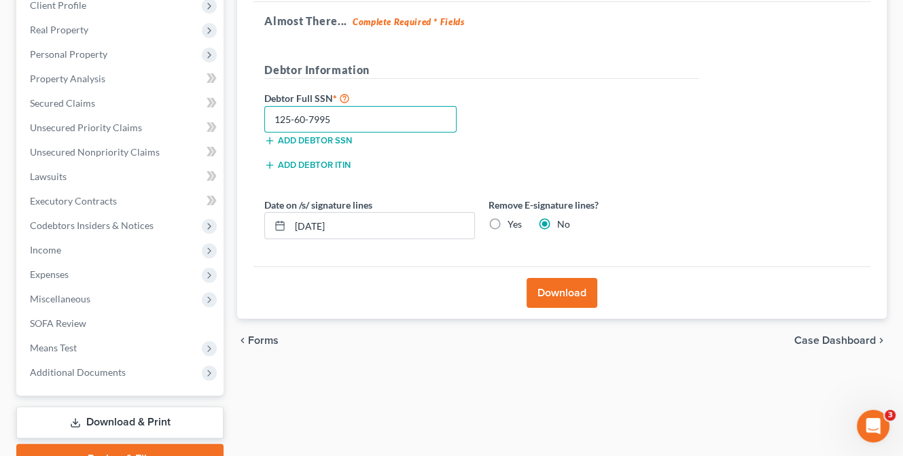
type input "125-60-7995"
click at [566, 288] on button "Download" at bounding box center [561, 293] width 71 height 30
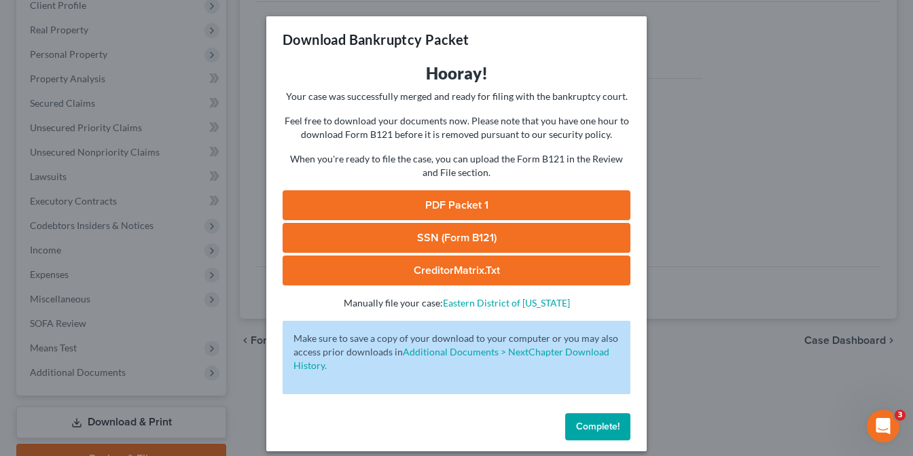
click at [497, 198] on link "PDF Packet 1" at bounding box center [457, 205] width 348 height 30
click at [506, 268] on link "CreditorMatrix.txt" at bounding box center [457, 270] width 348 height 30
click at [595, 423] on span "Complete!" at bounding box center [597, 427] width 43 height 12
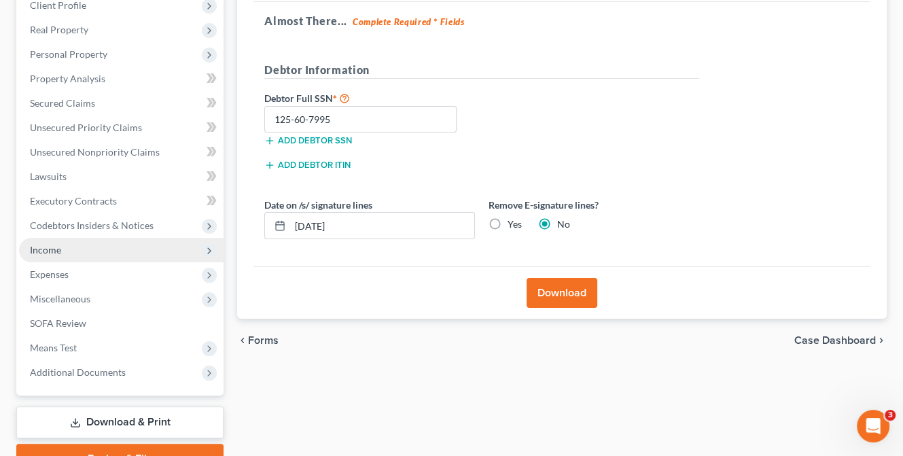
click at [35, 249] on span "Income" at bounding box center [45, 250] width 31 height 12
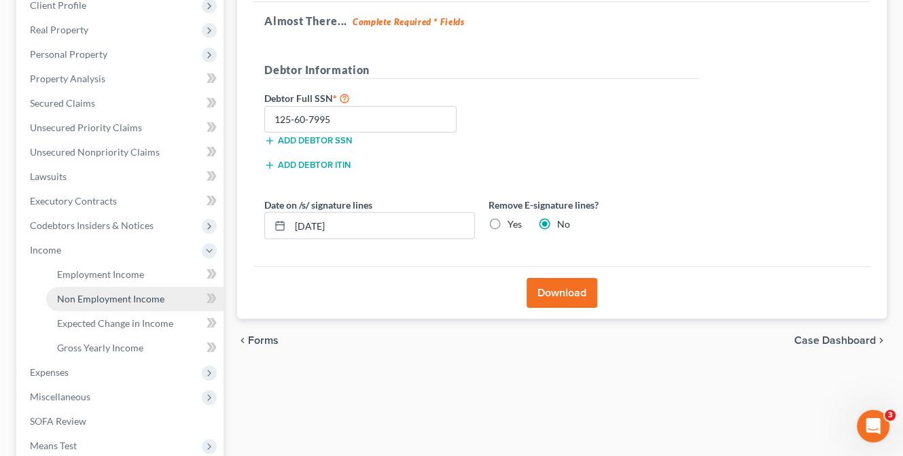
click at [139, 298] on span "Non Employment Income" at bounding box center [110, 299] width 107 height 12
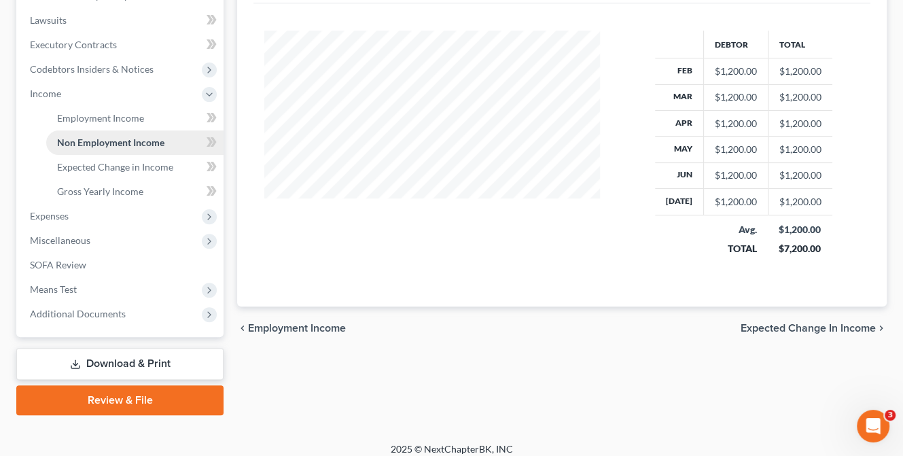
scroll to position [363, 0]
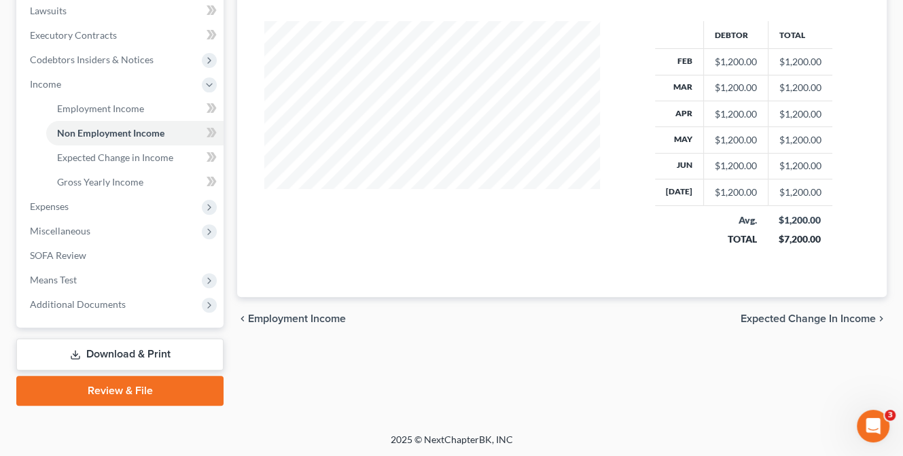
click at [114, 350] on link "Download & Print" at bounding box center [119, 354] width 207 height 32
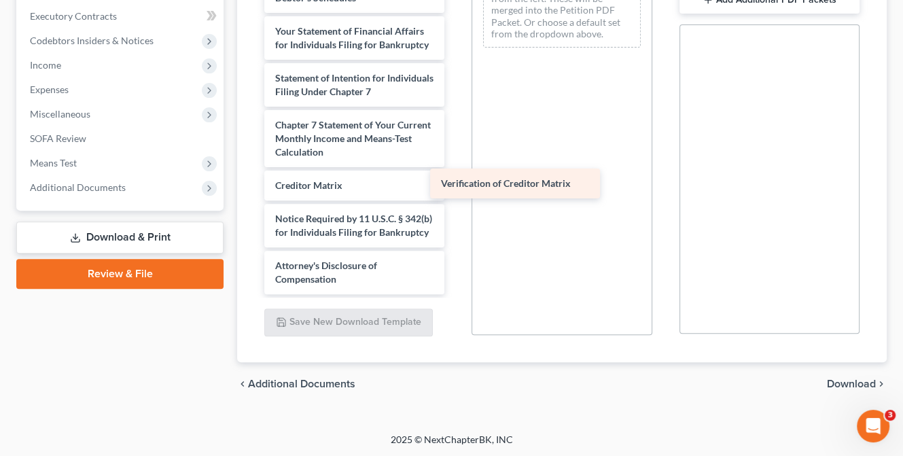
scroll to position [526, 0]
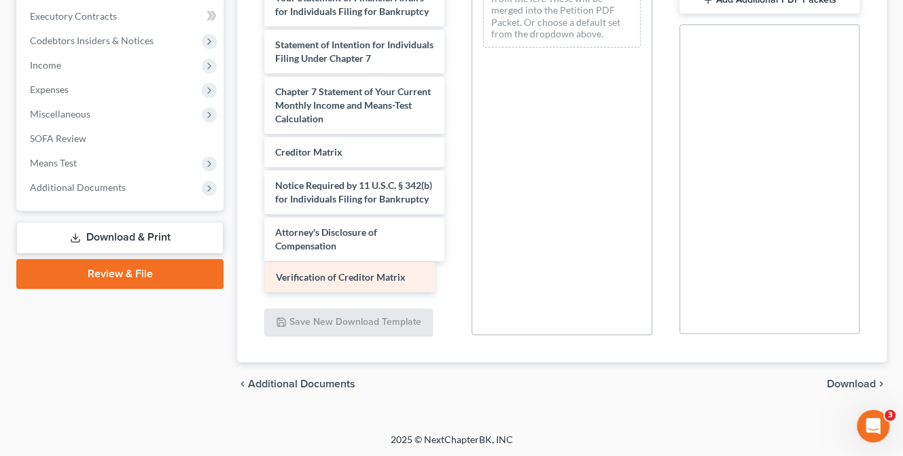
drag, startPoint x: 353, startPoint y: 171, endPoint x: 354, endPoint y: 276, distance: 106.0
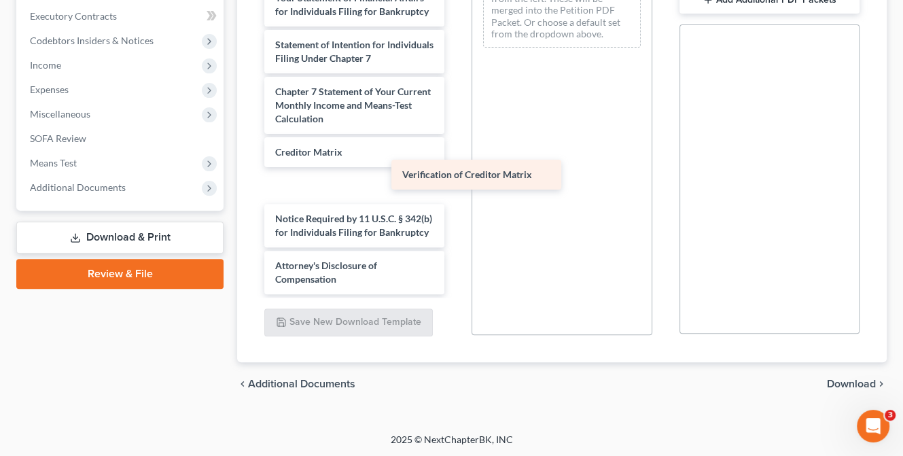
scroll to position [493, 0]
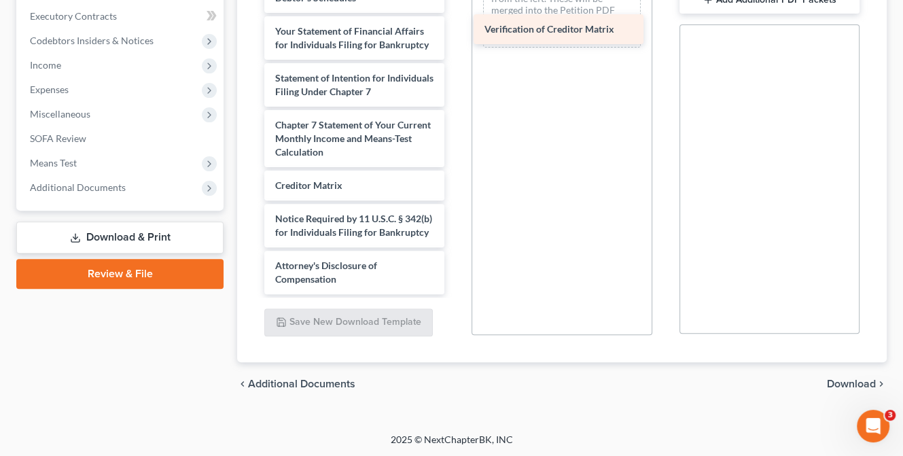
drag, startPoint x: 337, startPoint y: 273, endPoint x: 546, endPoint y: 24, distance: 325.5
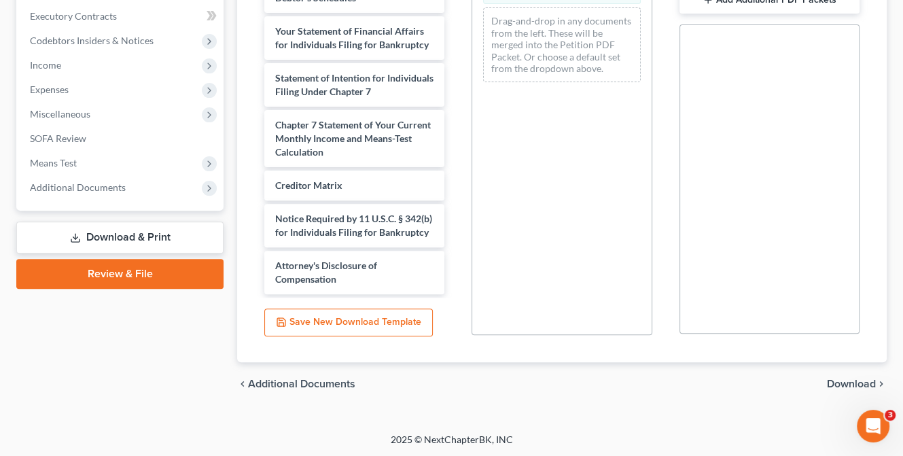
click at [855, 380] on span "Download" at bounding box center [851, 383] width 49 height 11
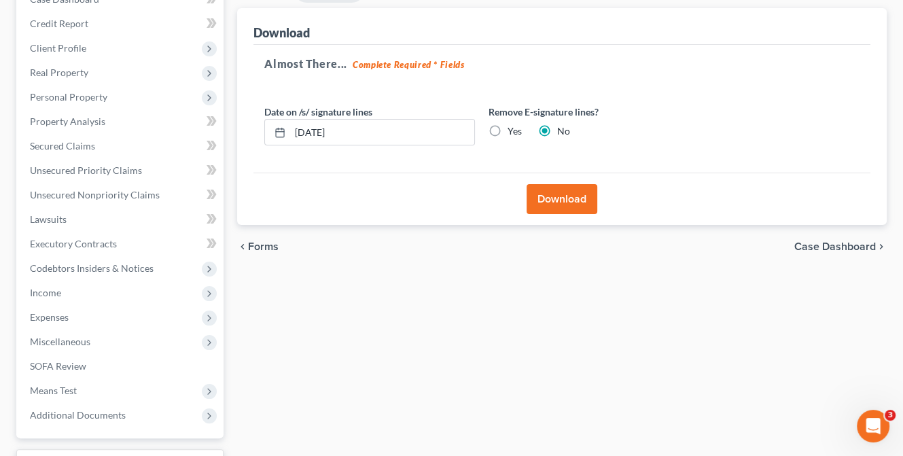
scroll to position [61, 0]
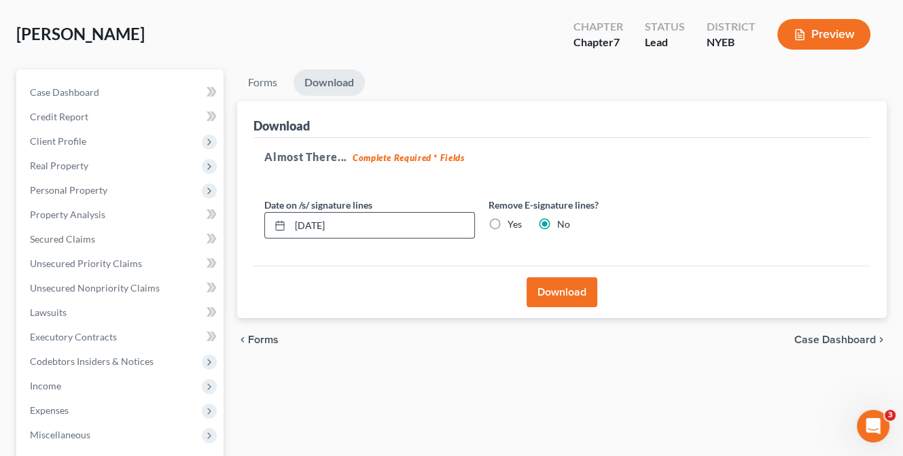
click at [310, 222] on input "[DATE]" at bounding box center [382, 226] width 184 height 26
type input "[DATE]"
click at [571, 289] on button "Download" at bounding box center [561, 292] width 71 height 30
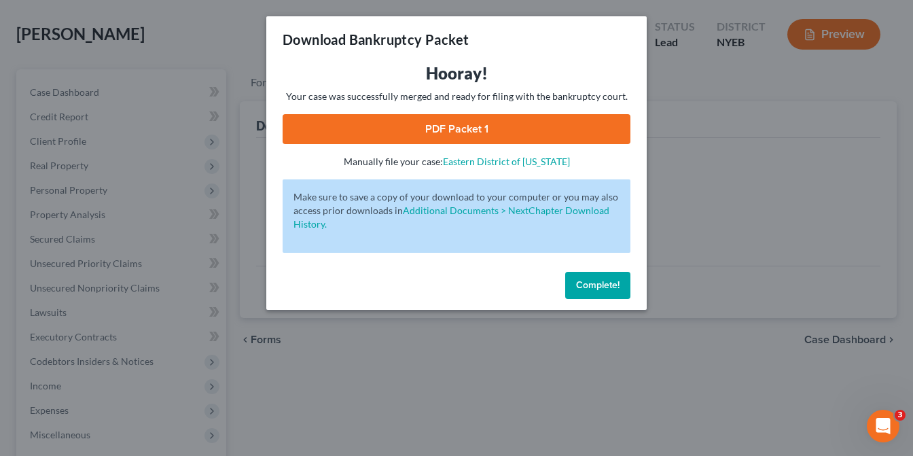
click at [465, 124] on link "PDF Packet 1" at bounding box center [457, 129] width 348 height 30
drag, startPoint x: 606, startPoint y: 279, endPoint x: 600, endPoint y: 269, distance: 11.9
click at [606, 279] on span "Complete!" at bounding box center [597, 285] width 43 height 12
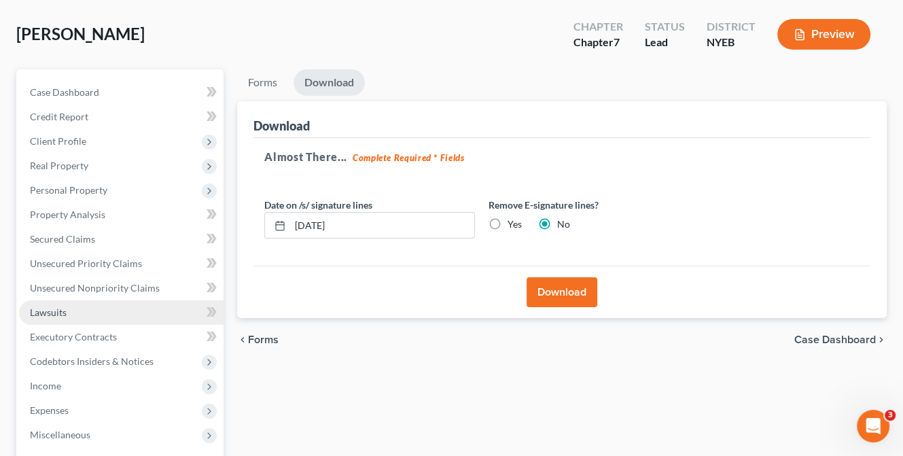
click at [41, 312] on span "Lawsuits" at bounding box center [48, 312] width 37 height 12
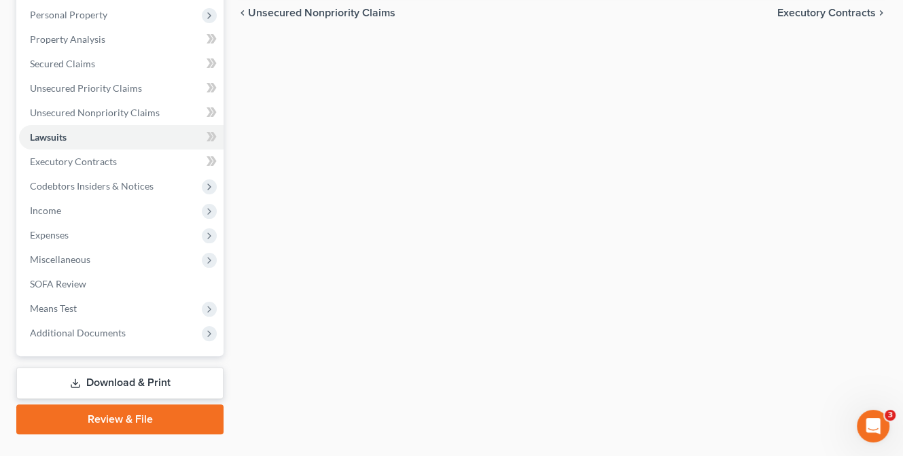
scroll to position [265, 0]
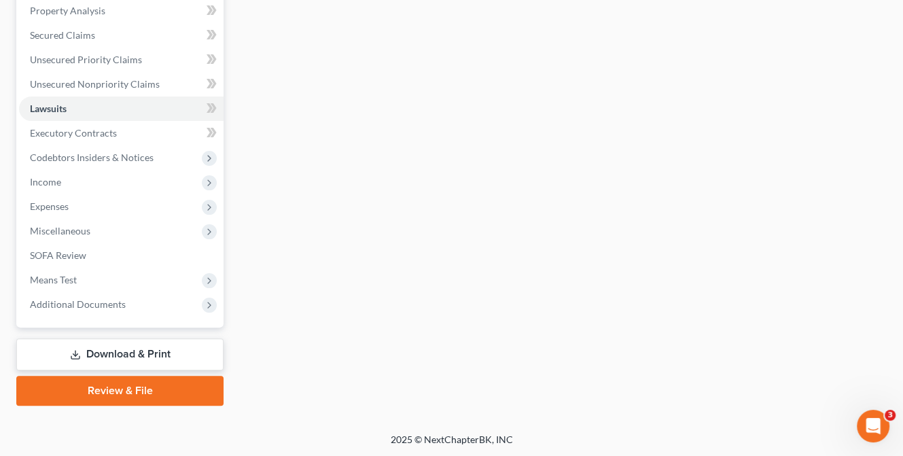
click at [128, 352] on link "Download & Print" at bounding box center [119, 354] width 207 height 32
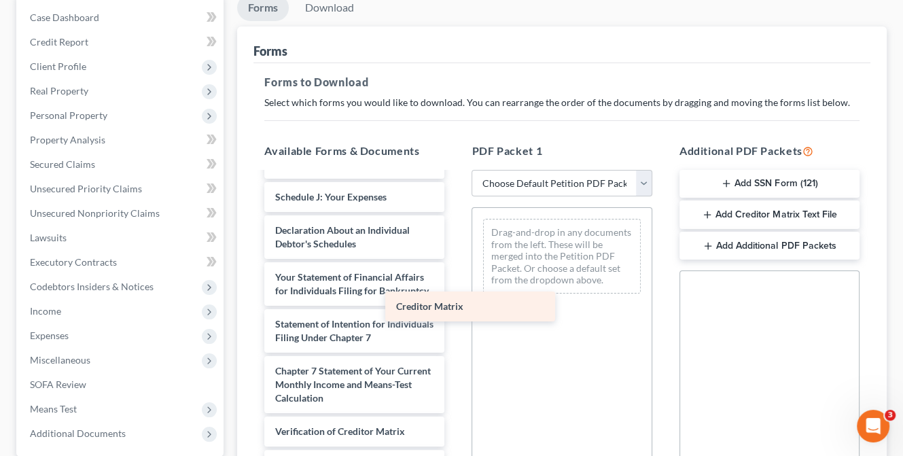
scroll to position [493, 0]
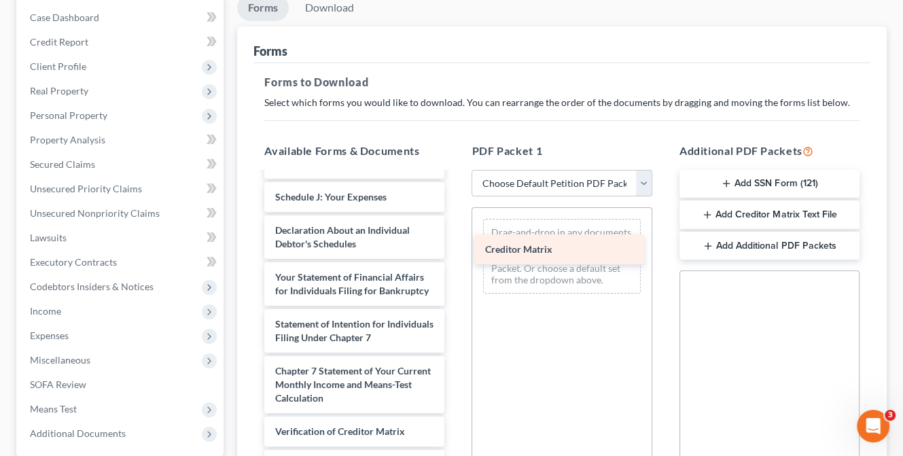
drag, startPoint x: 346, startPoint y: 381, endPoint x: 556, endPoint y: 247, distance: 249.3
click at [455, 247] on div "Creditor Matrix Declaration re: Electronic Filing ([DATE]) Declaration re: Elec…" at bounding box center [354, 123] width 202 height 833
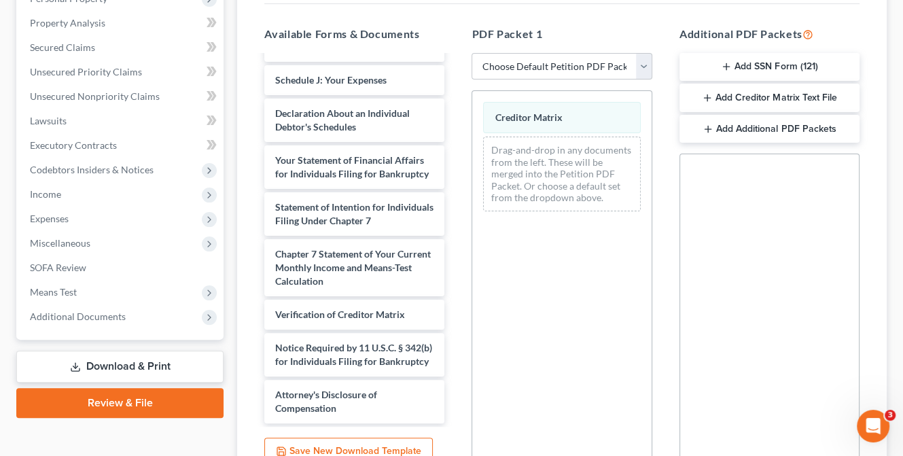
scroll to position [382, 0]
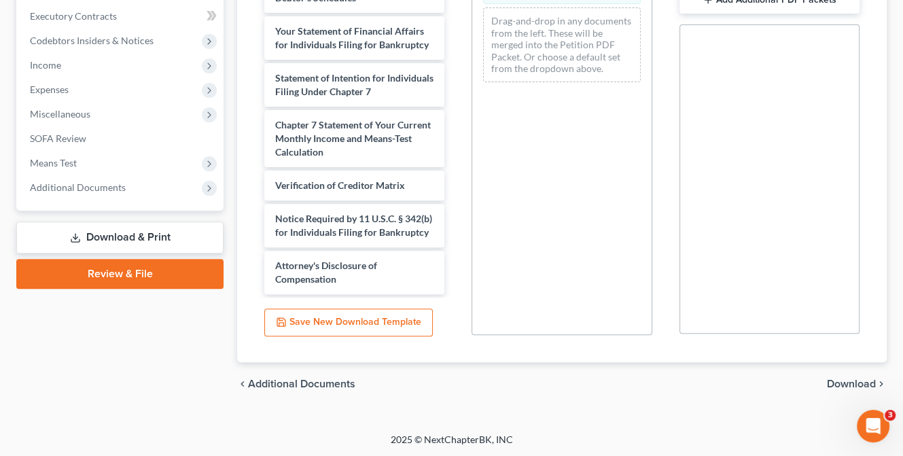
click at [848, 382] on span "Download" at bounding box center [851, 383] width 49 height 11
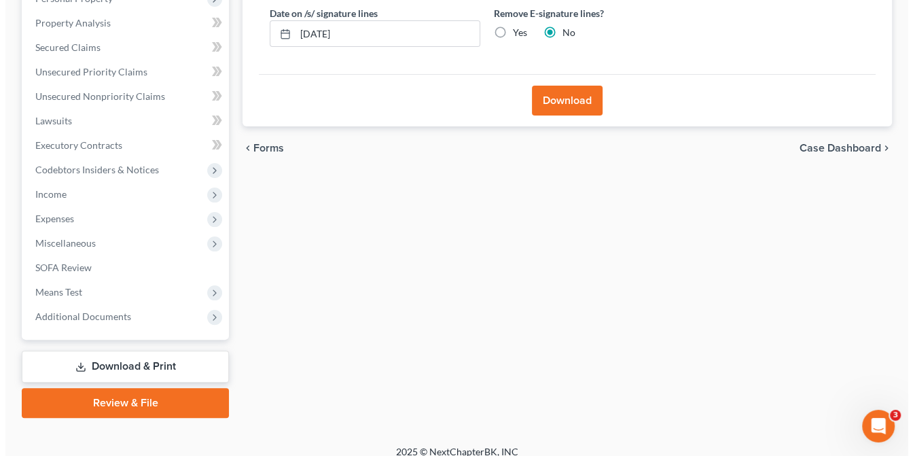
scroll to position [61, 0]
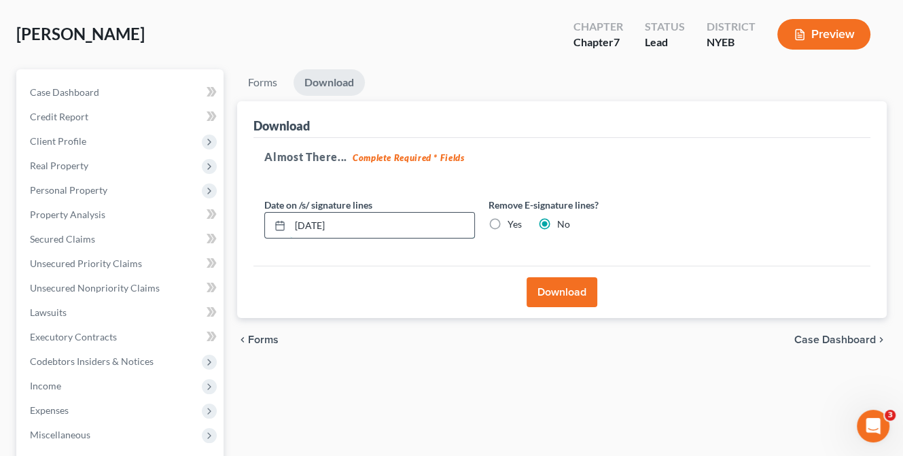
click at [308, 223] on input "[DATE]" at bounding box center [382, 226] width 184 height 26
type input "[DATE]"
click at [556, 286] on button "Download" at bounding box center [561, 292] width 71 height 30
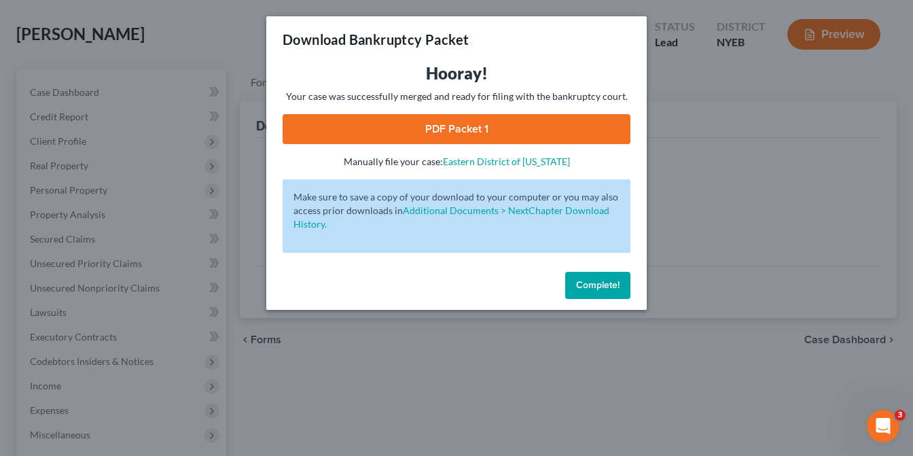
click at [467, 122] on link "PDF Packet 1" at bounding box center [457, 129] width 348 height 30
click at [598, 281] on span "Complete!" at bounding box center [597, 285] width 43 height 12
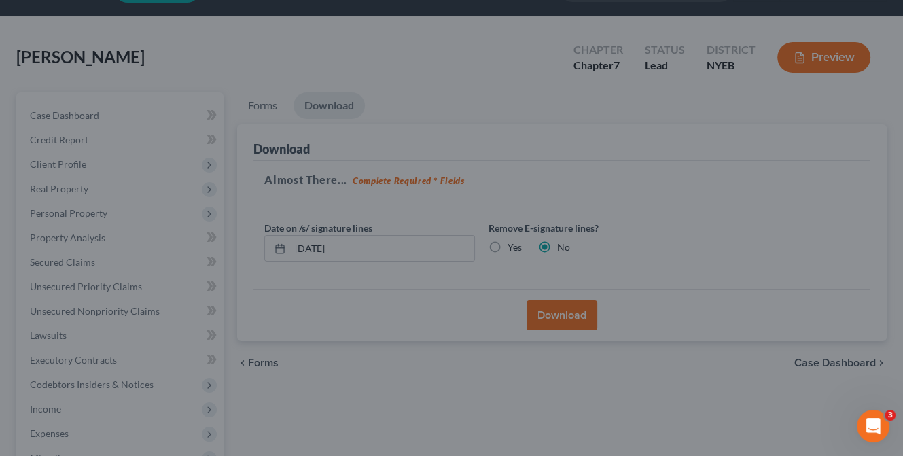
scroll to position [0, 0]
